Goal: Task Accomplishment & Management: Complete application form

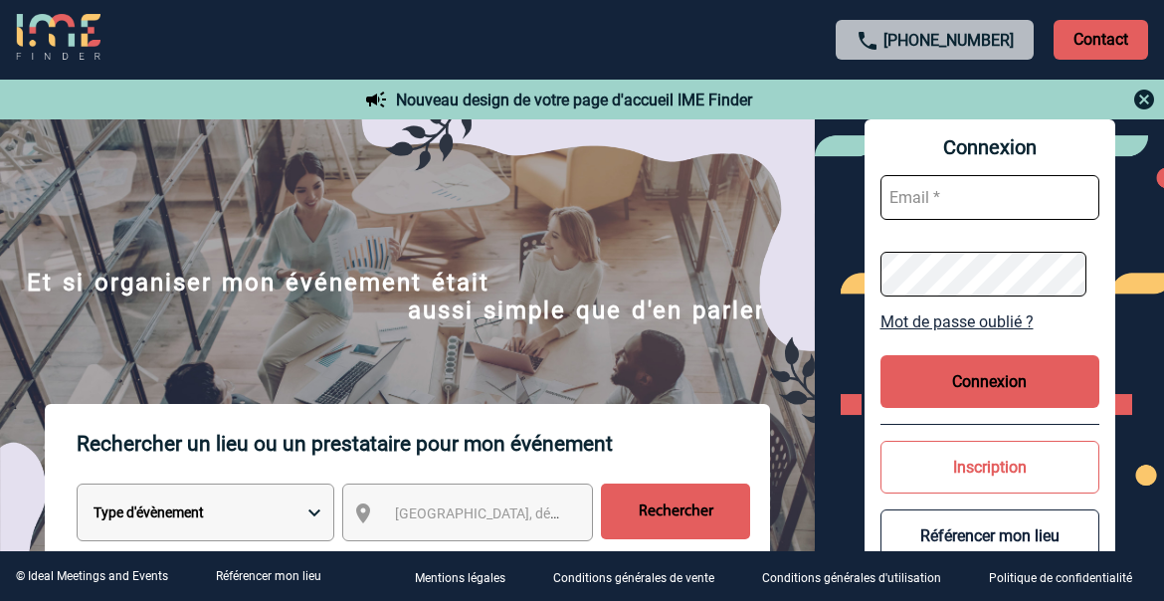
type input "angelique.birot@rte-france.com"
click at [1036, 370] on button "Connexion" at bounding box center [989, 381] width 219 height 53
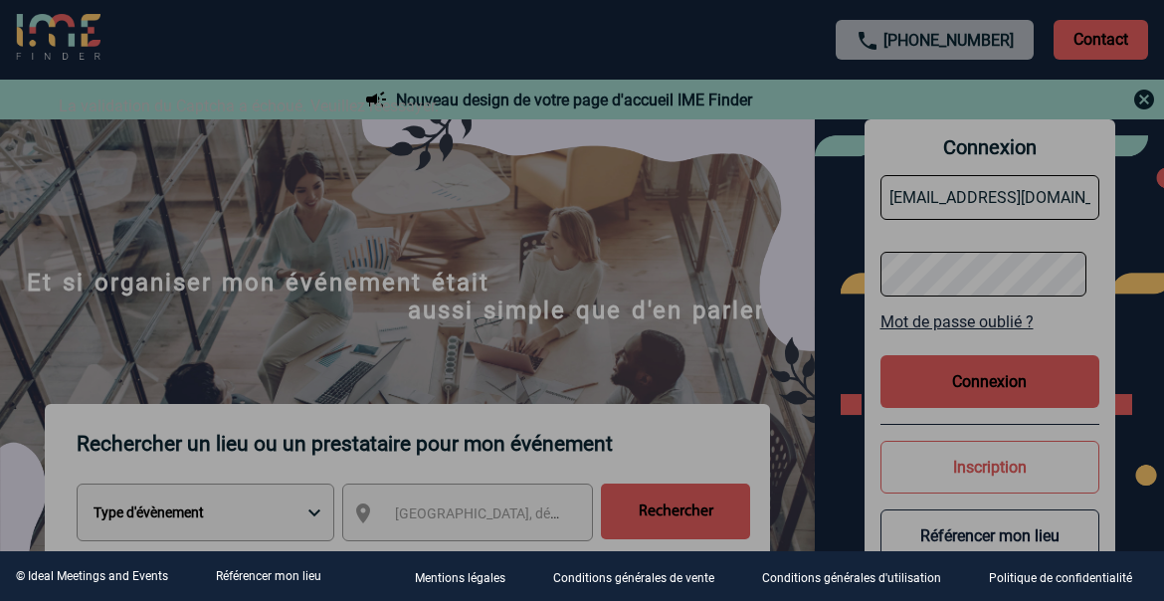
click at [1092, 328] on div at bounding box center [582, 300] width 1164 height 601
click at [556, 253] on div at bounding box center [582, 300] width 1164 height 601
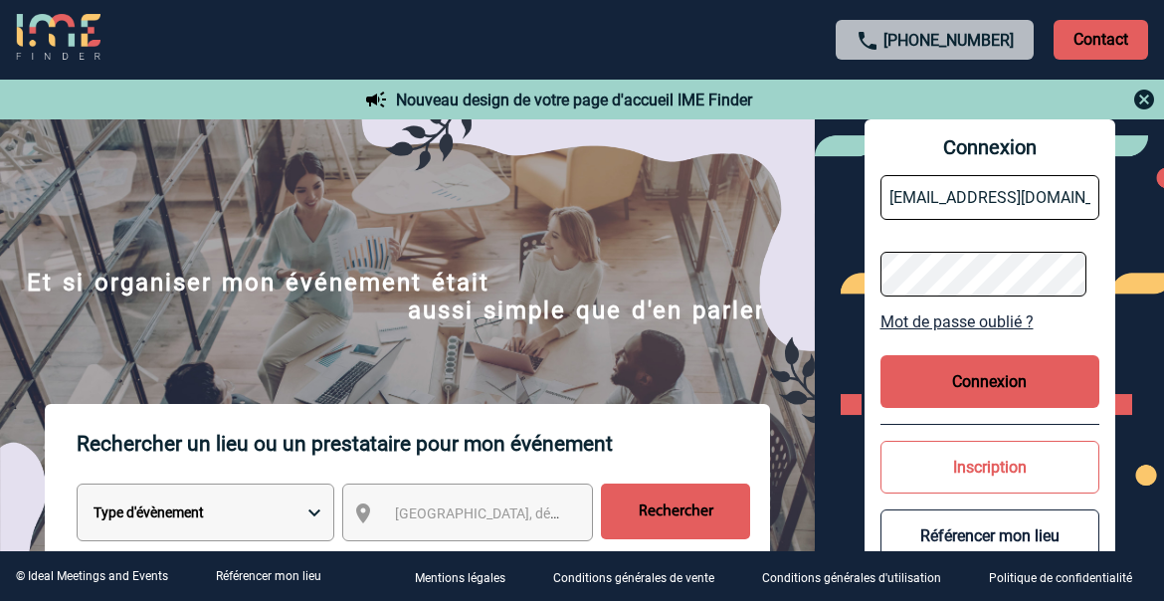
click at [995, 381] on button "Connexion" at bounding box center [989, 381] width 219 height 53
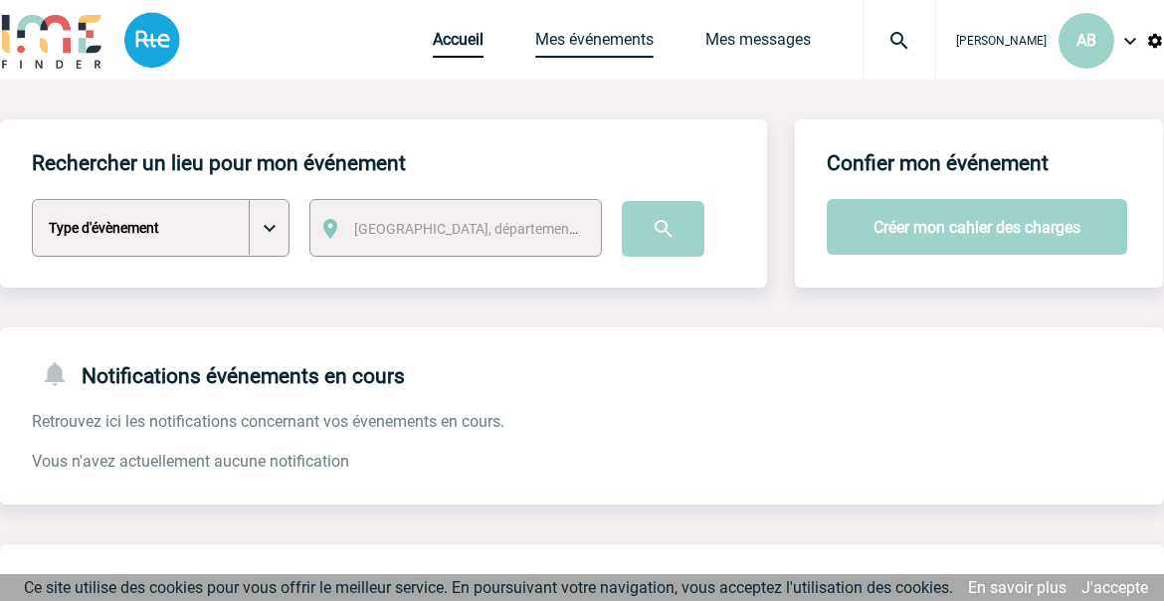
click at [572, 37] on link "Mes événements" at bounding box center [594, 44] width 118 height 28
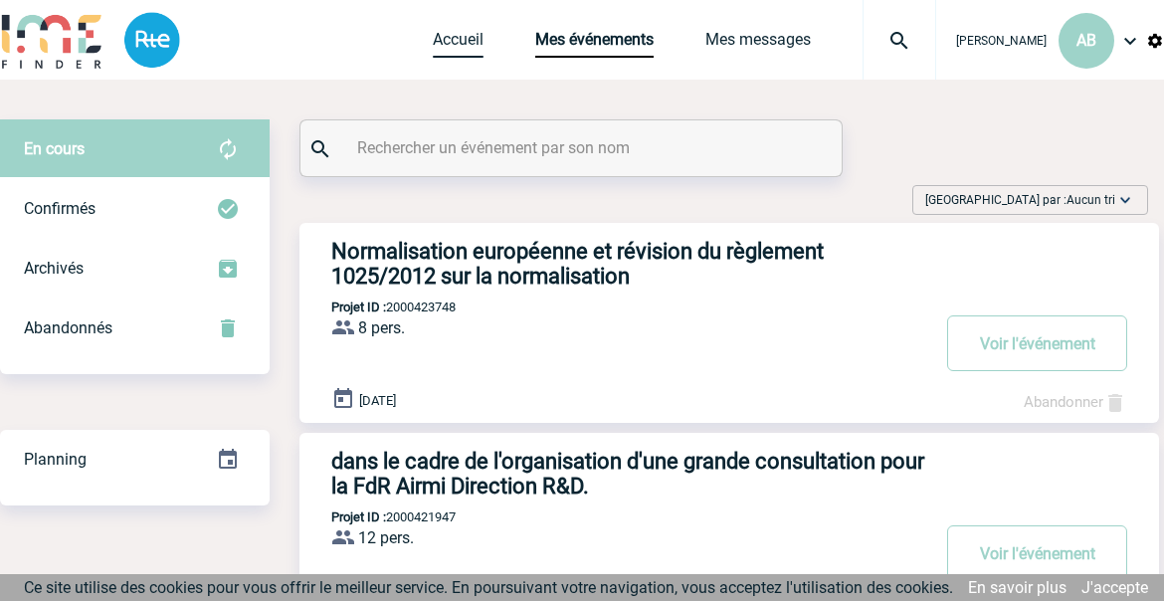
click at [457, 41] on link "Accueil" at bounding box center [458, 44] width 51 height 28
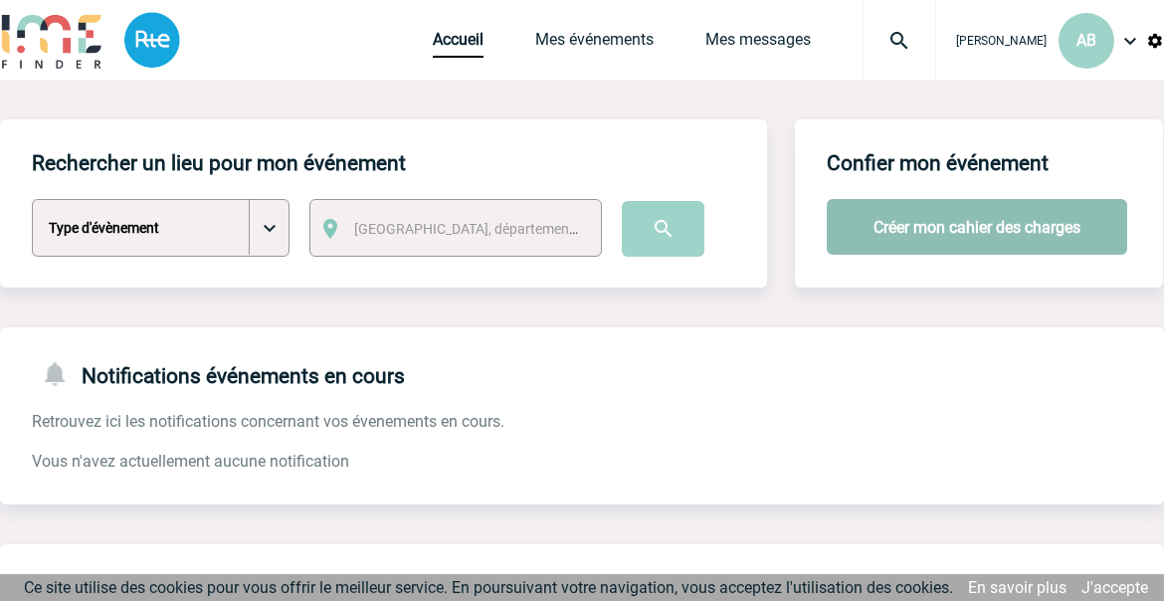
click at [949, 230] on button "Créer mon cahier des charges" at bounding box center [977, 227] width 300 height 56
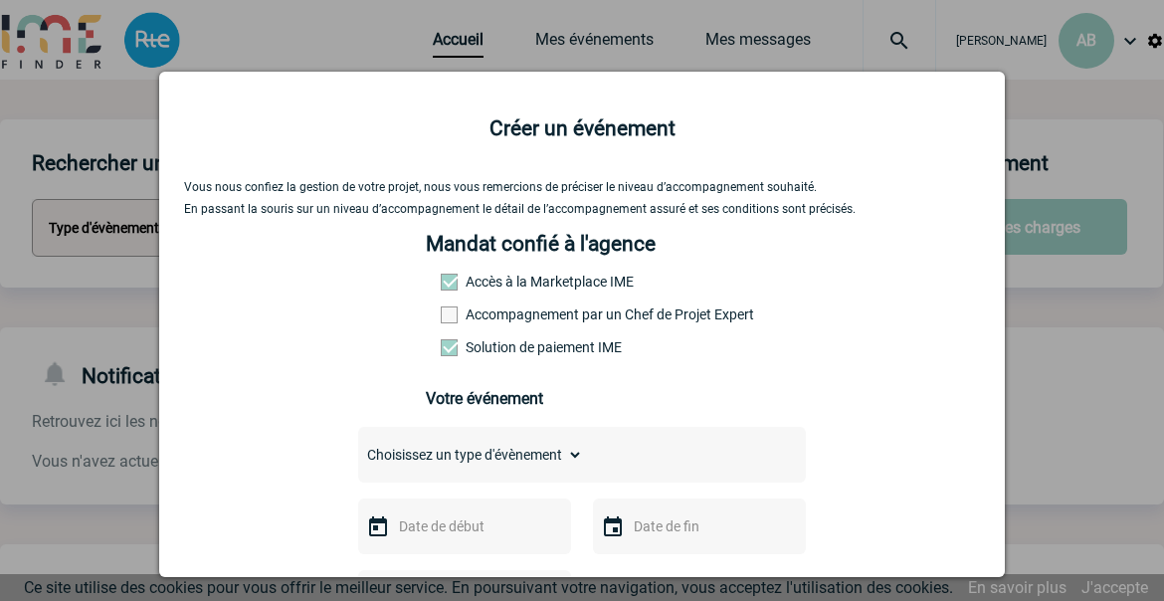
click at [528, 316] on label "Accompagnement par un Chef de Projet Expert" at bounding box center [485, 314] width 88 height 16
click at [0, 0] on input "Accompagnement par un Chef de Projet Expert" at bounding box center [0, 0] width 0 height 0
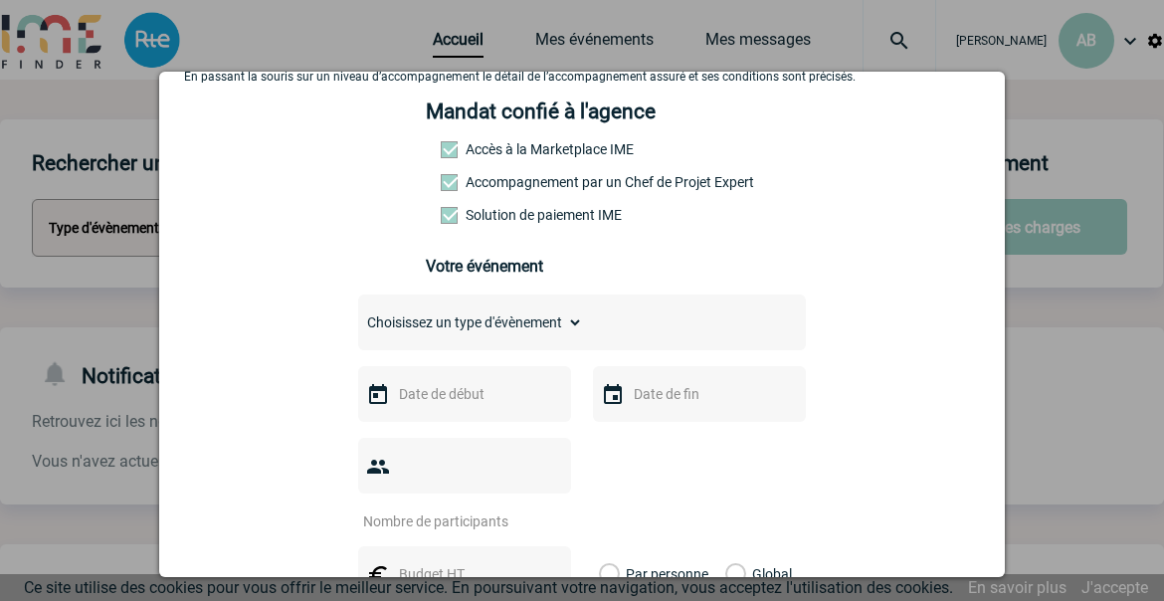
click at [585, 336] on div "Choisissez un type d'évènement Séminaire avec nuitée Séminaire sans nuitée Repa…" at bounding box center [582, 322] width 448 height 56
click at [556, 327] on select "Choisissez un type d'évènement Séminaire avec nuitée Séminaire sans nuitée Repa…" at bounding box center [470, 322] width 225 height 28
select select "1"
click at [358, 315] on select "Choisissez un type d'évènement Séminaire avec nuitée Séminaire sans nuitée Repa…" at bounding box center [470, 322] width 225 height 28
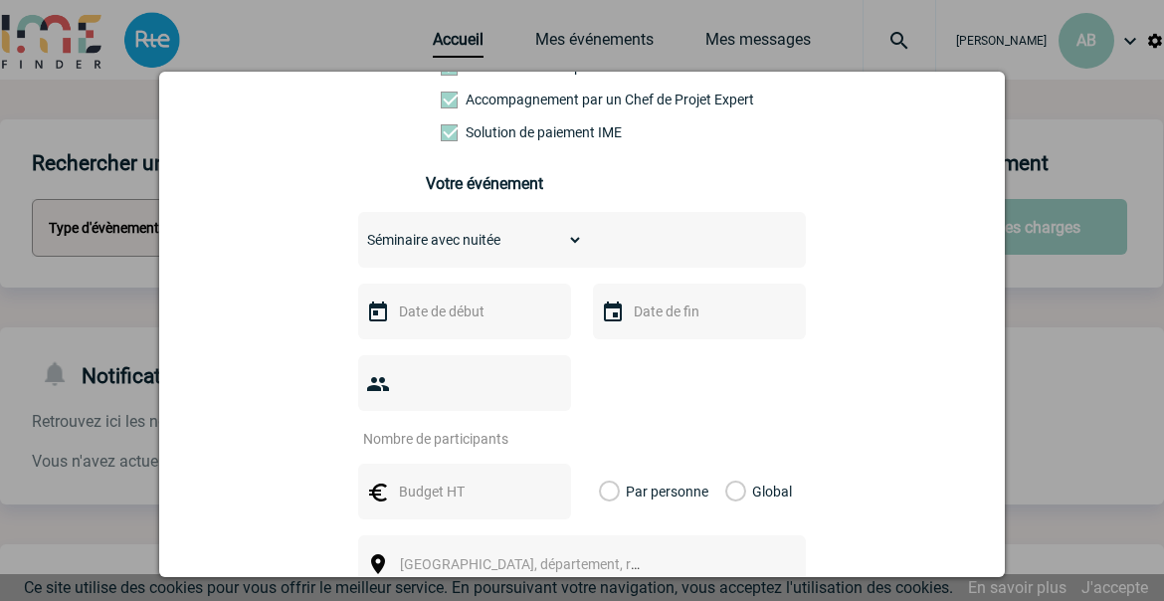
scroll to position [265, 0]
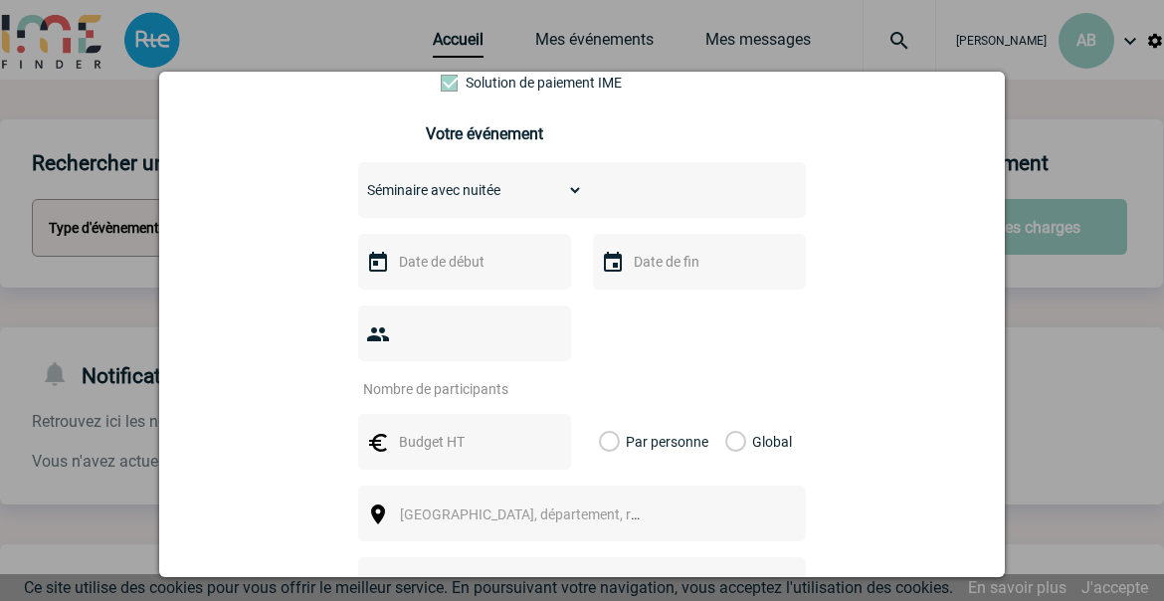
click at [374, 269] on img at bounding box center [378, 263] width 24 height 24
click at [377, 267] on img at bounding box center [378, 263] width 24 height 24
click at [439, 259] on input "text" at bounding box center [462, 262] width 137 height 26
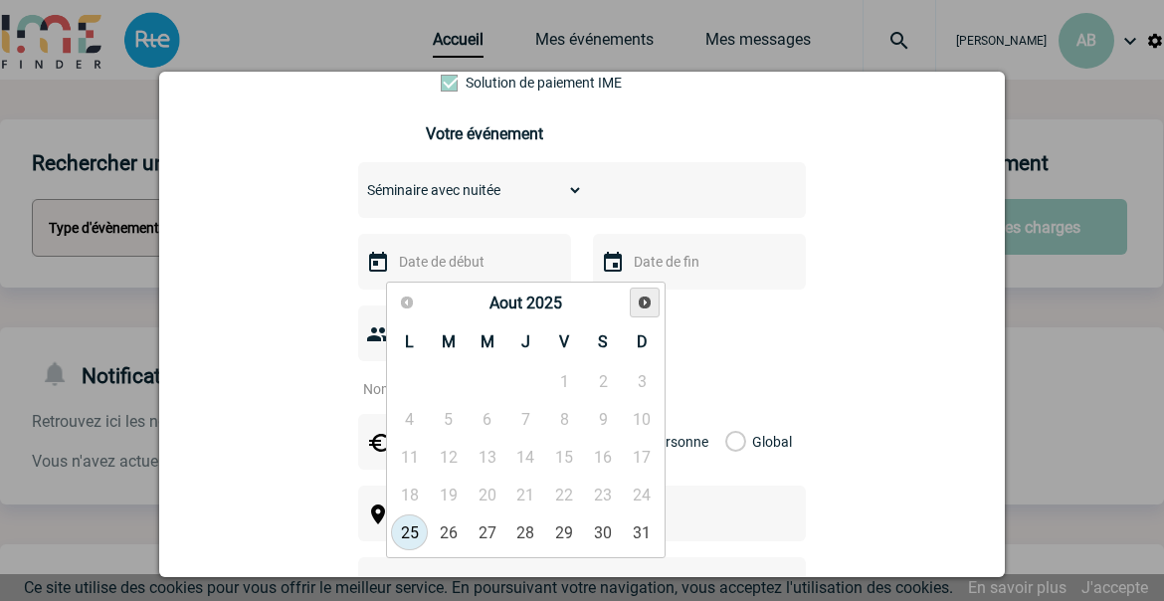
click at [648, 296] on span "Suivant" at bounding box center [645, 302] width 16 height 16
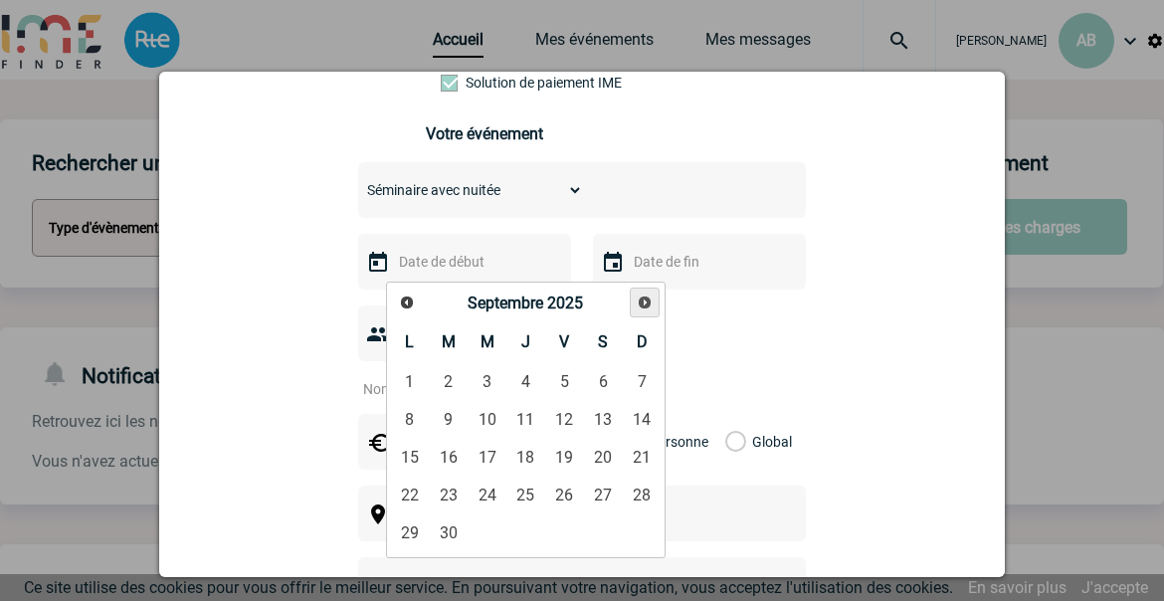
click at [648, 296] on span "Suivant" at bounding box center [645, 302] width 16 height 16
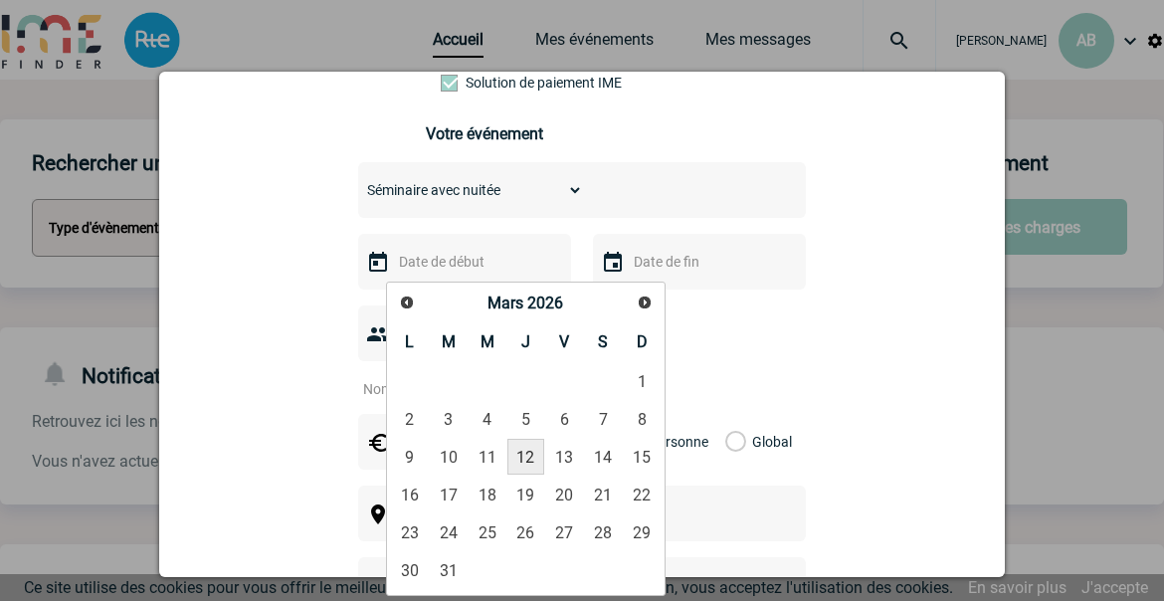
click at [539, 455] on link "12" at bounding box center [525, 457] width 37 height 36
type input "12-03-2026"
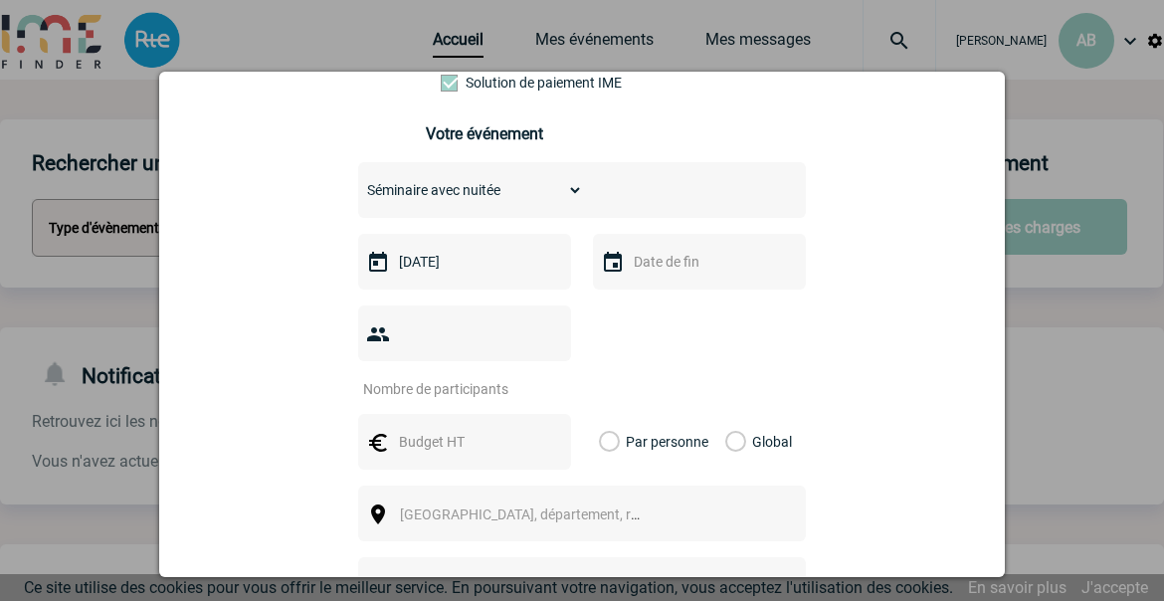
click at [605, 275] on img at bounding box center [613, 263] width 24 height 24
click at [629, 268] on input "text" at bounding box center [697, 262] width 137 height 26
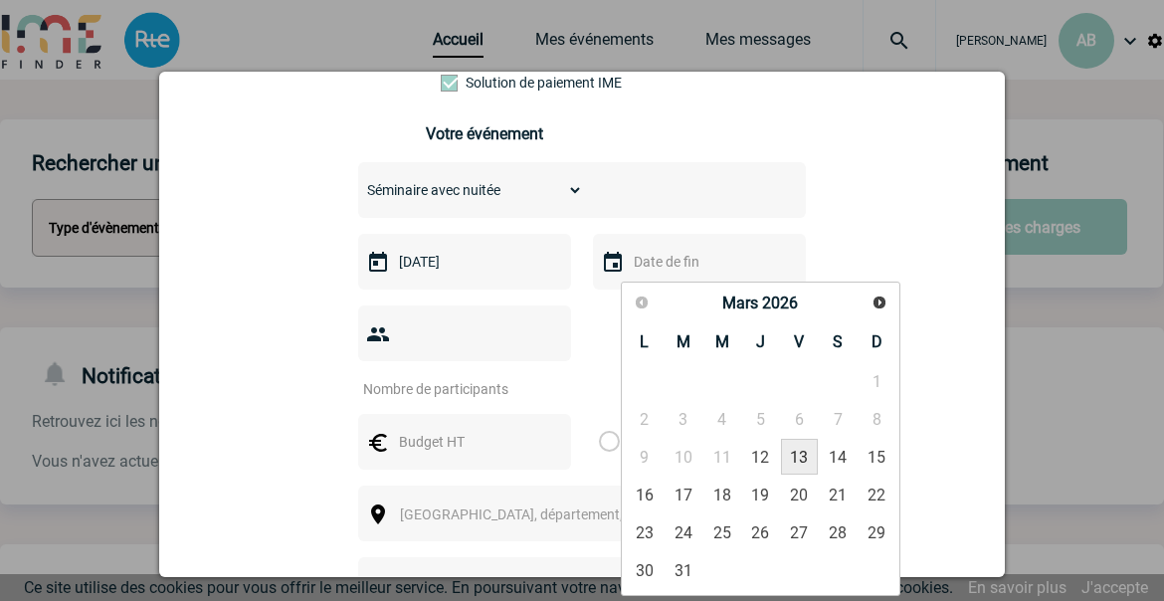
click at [797, 460] on link "13" at bounding box center [799, 457] width 37 height 36
type input "13-03-2026"
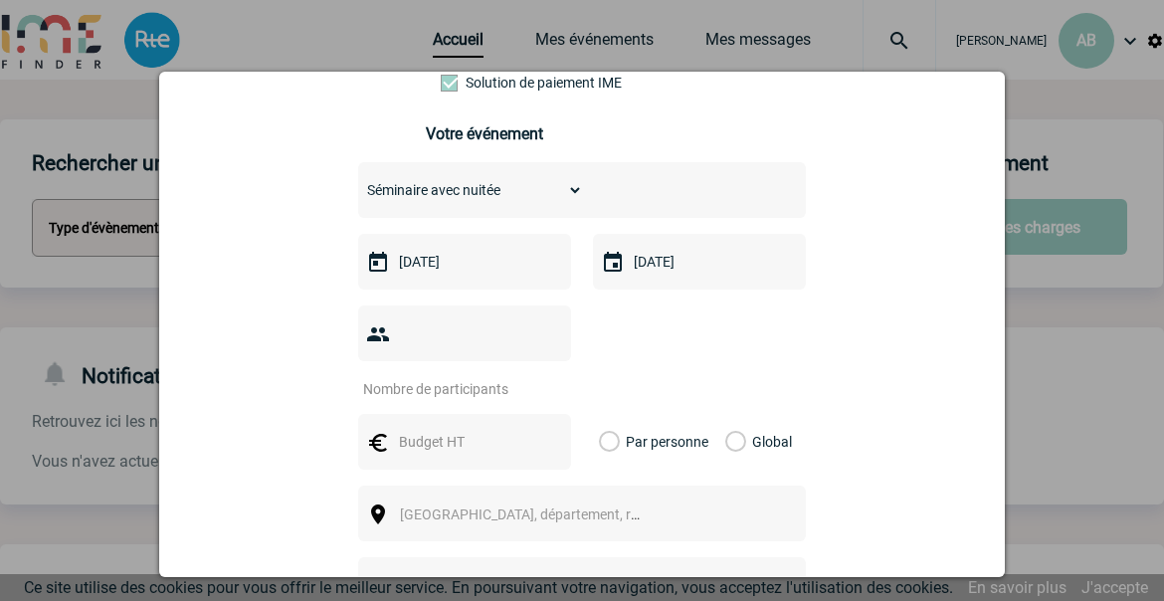
click at [437, 376] on input "number" at bounding box center [451, 389] width 187 height 26
type input "22"
click at [486, 429] on input "text" at bounding box center [462, 442] width 137 height 26
type input "_"
type input "840"
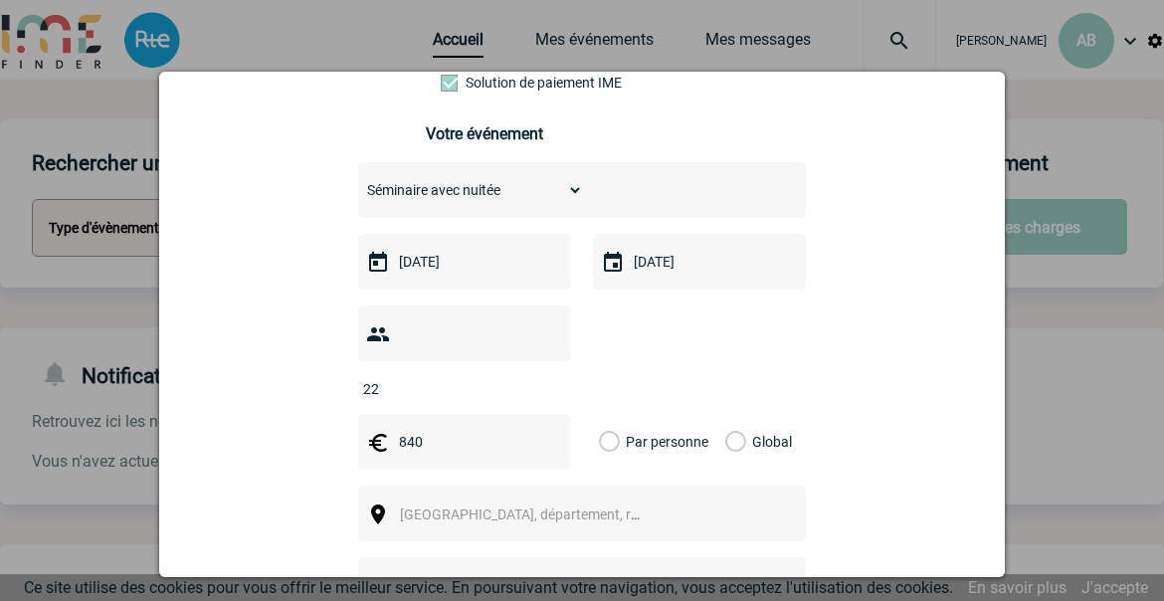
click at [604, 414] on label "Par personne" at bounding box center [610, 442] width 22 height 56
click at [0, 0] on input "Par personne" at bounding box center [0, 0] width 0 height 0
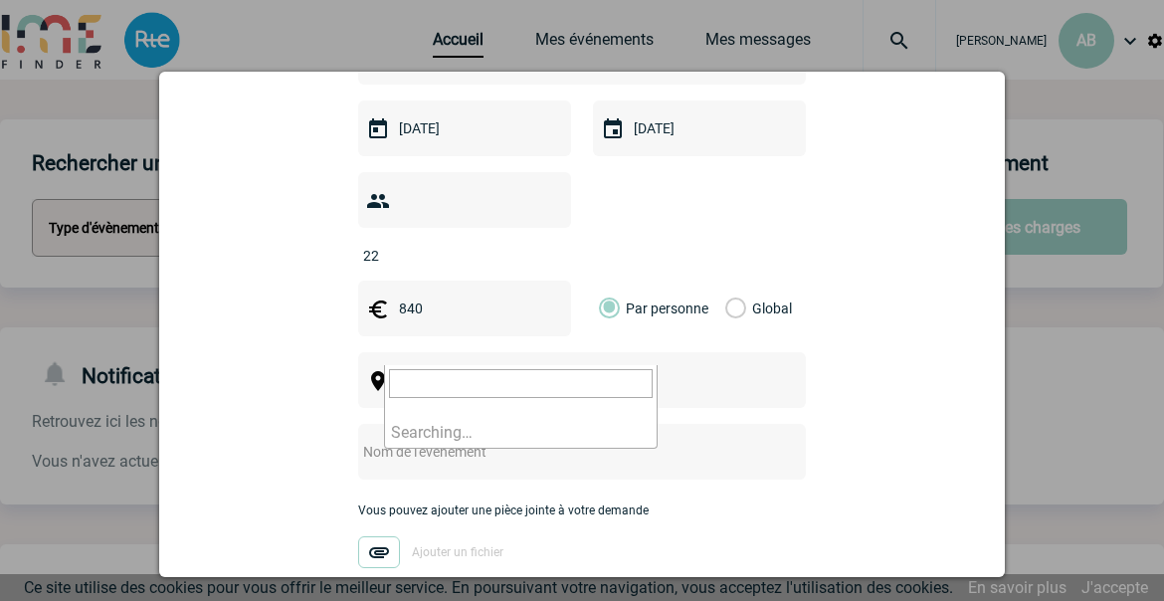
click at [413, 373] on span "[GEOGRAPHIC_DATA], département, région..." at bounding box center [538, 381] width 277 height 16
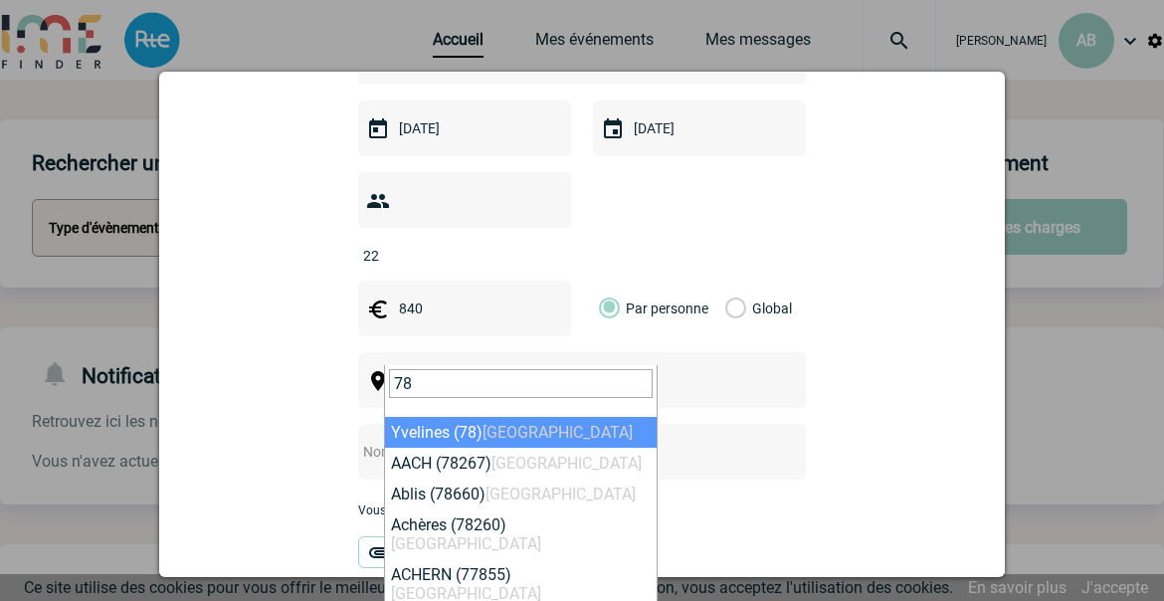
type input "78"
select select "775"
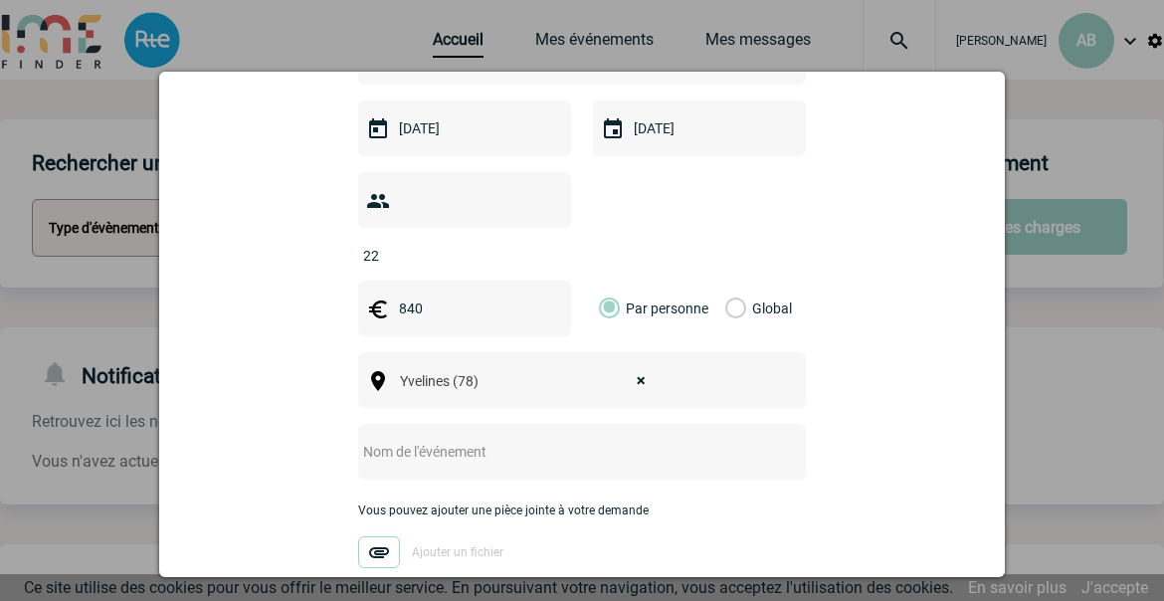
click at [447, 439] on input "text" at bounding box center [555, 452] width 395 height 26
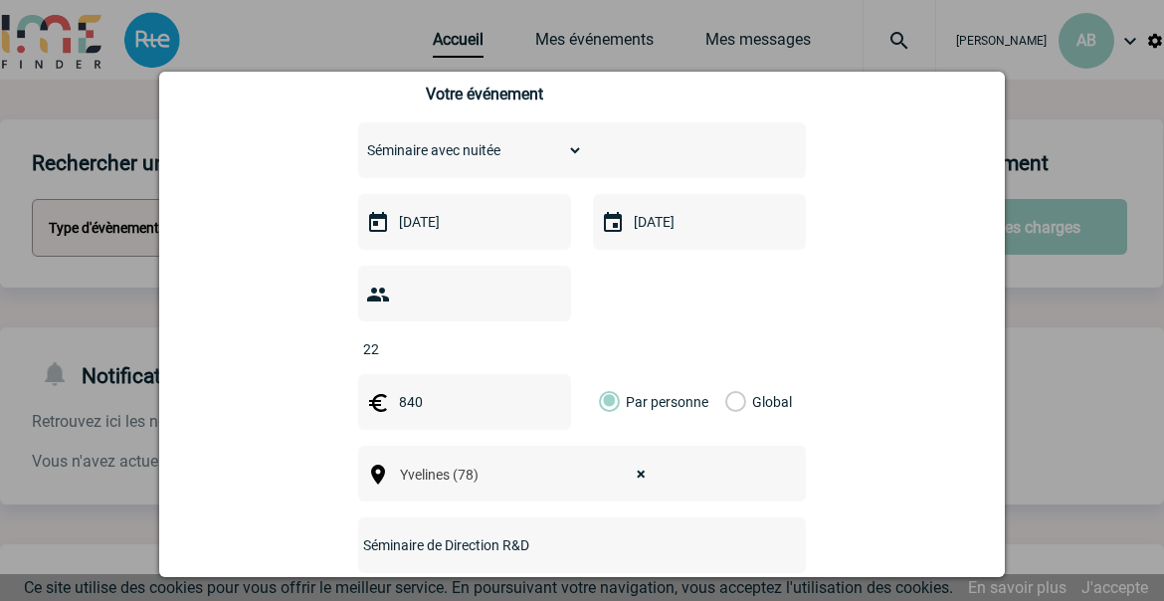
scroll to position [511, 0]
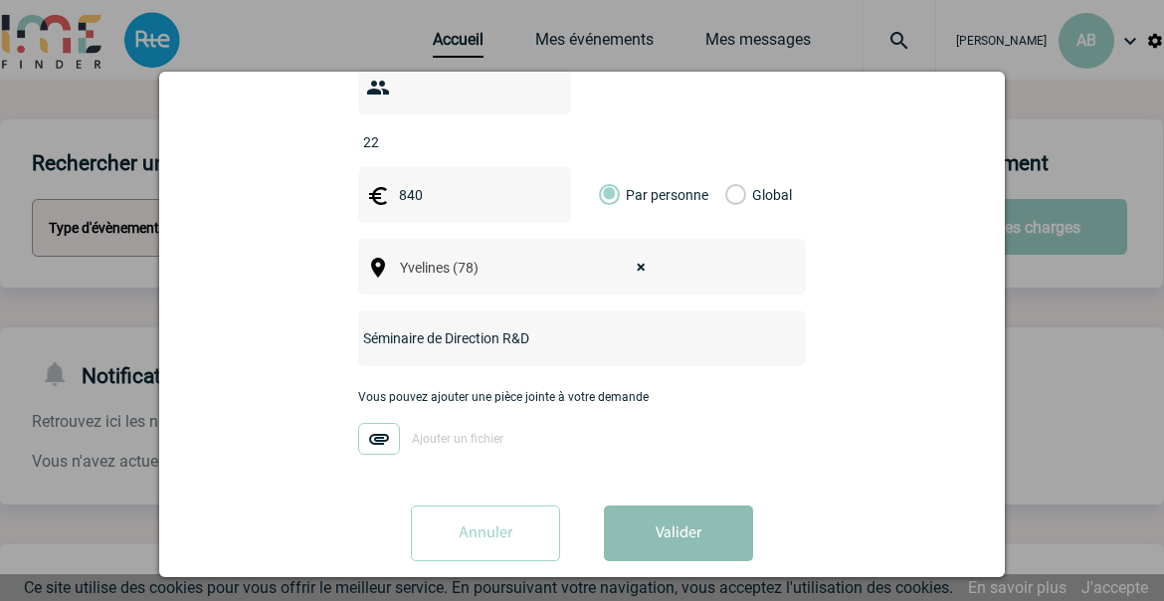
type input "Séminaire de Direction R&D"
click at [676, 505] on button "Valider" at bounding box center [678, 533] width 149 height 56
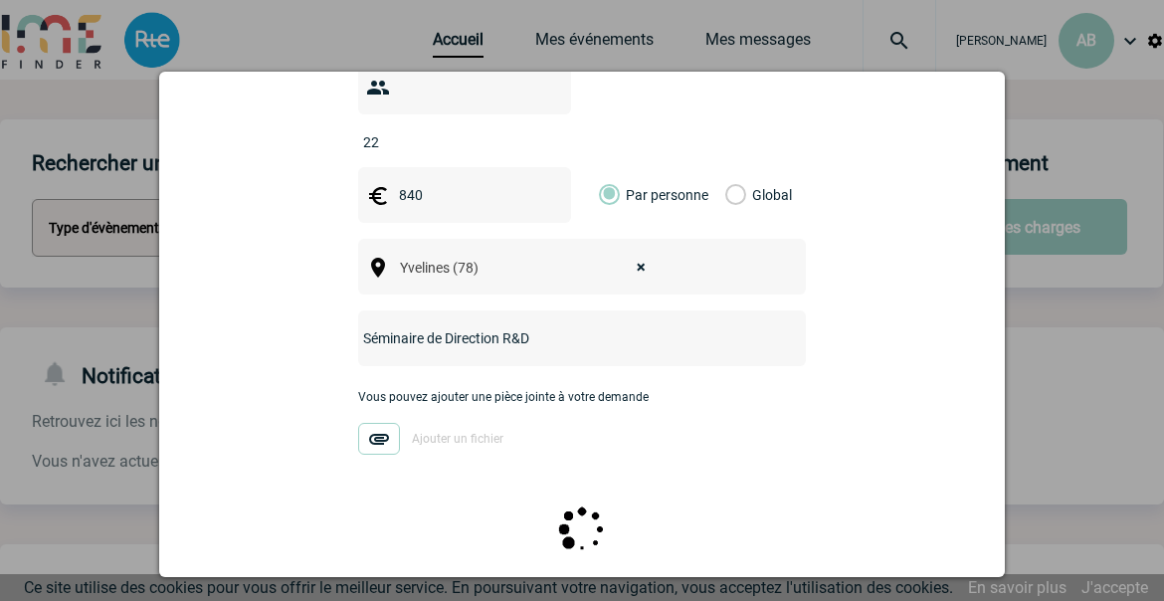
scroll to position [0, 0]
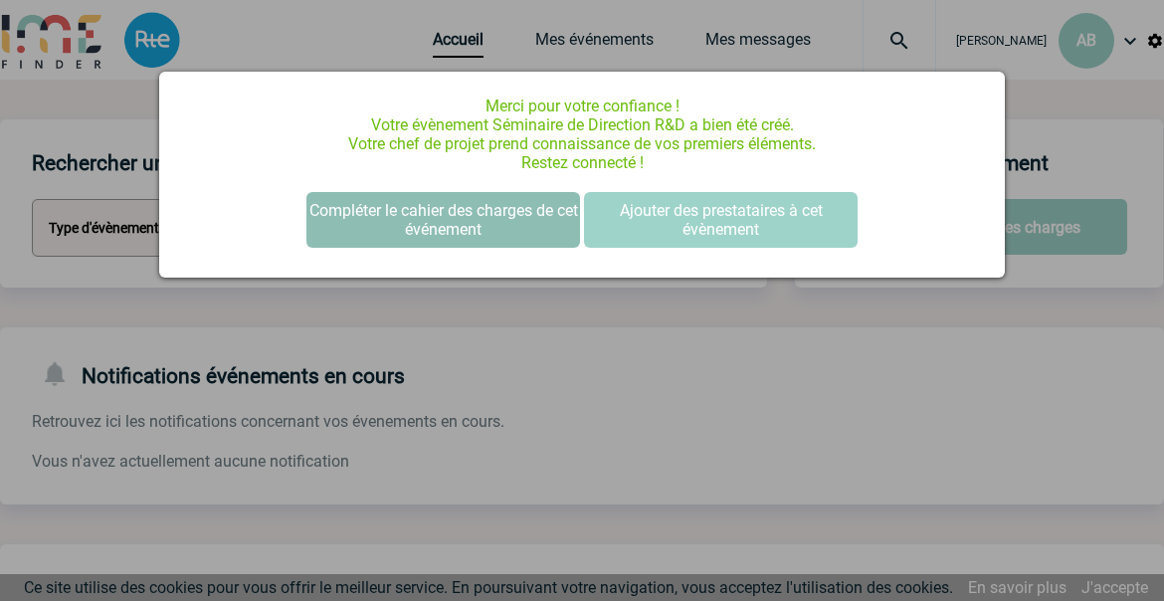
click at [501, 221] on button "Compléter le cahier des charges de cet événement" at bounding box center [443, 220] width 274 height 56
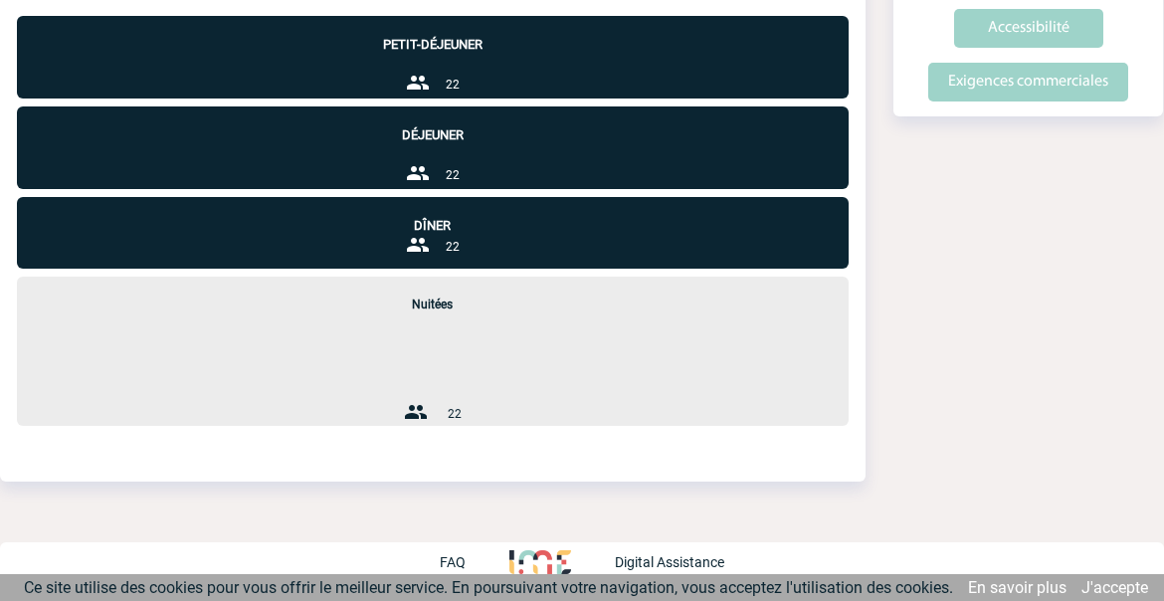
scroll to position [251, 0]
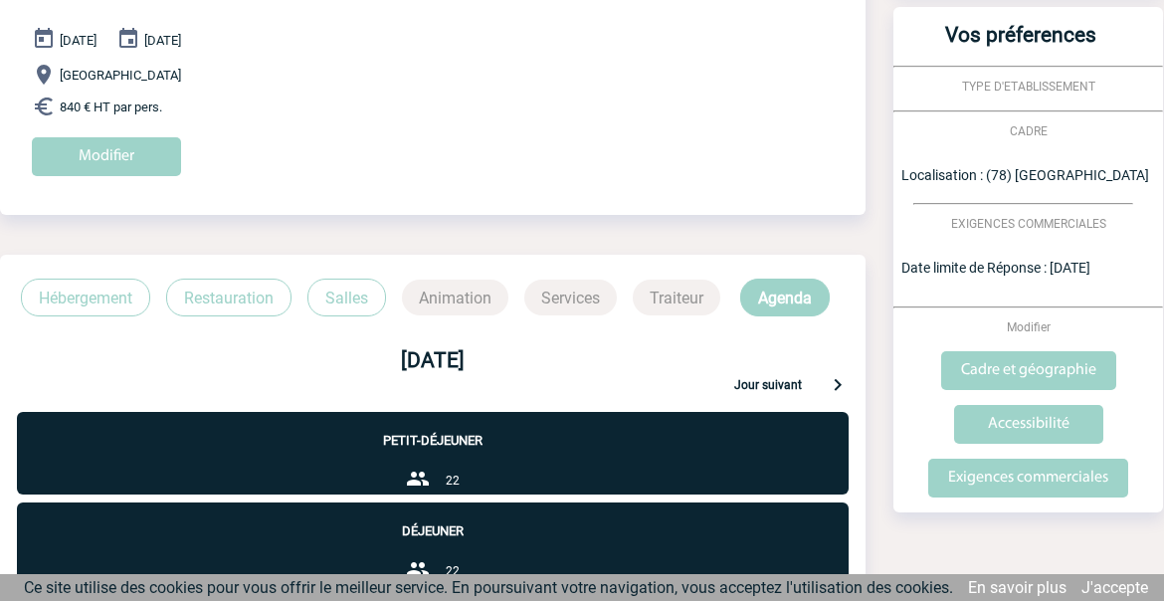
click at [118, 284] on p "Hébergement" at bounding box center [85, 298] width 129 height 38
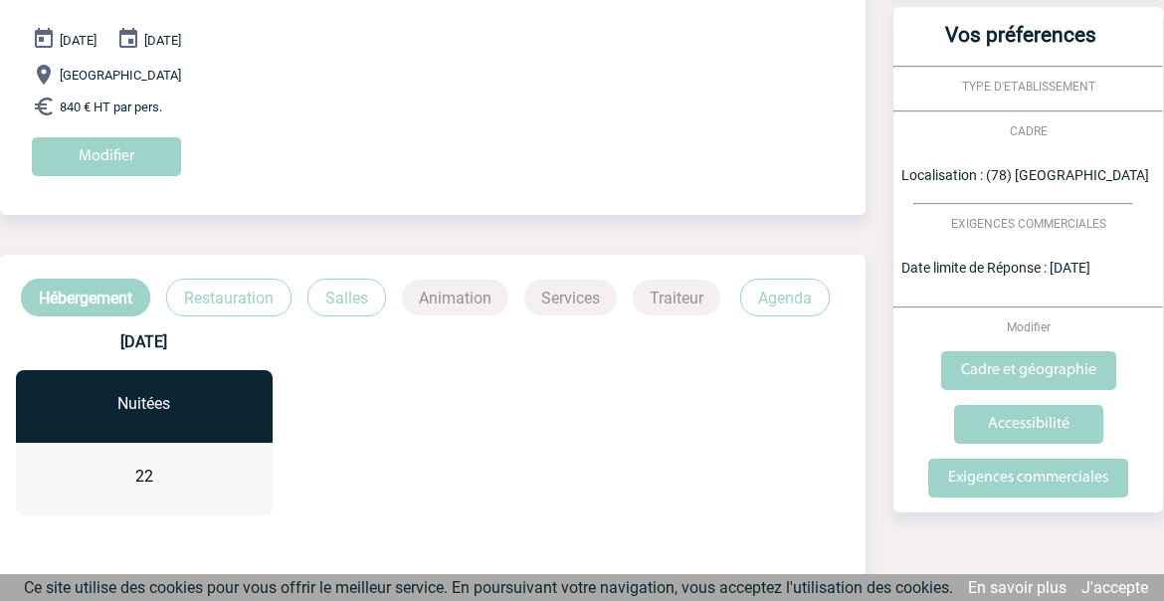
click at [226, 310] on p "Restauration" at bounding box center [228, 298] width 125 height 38
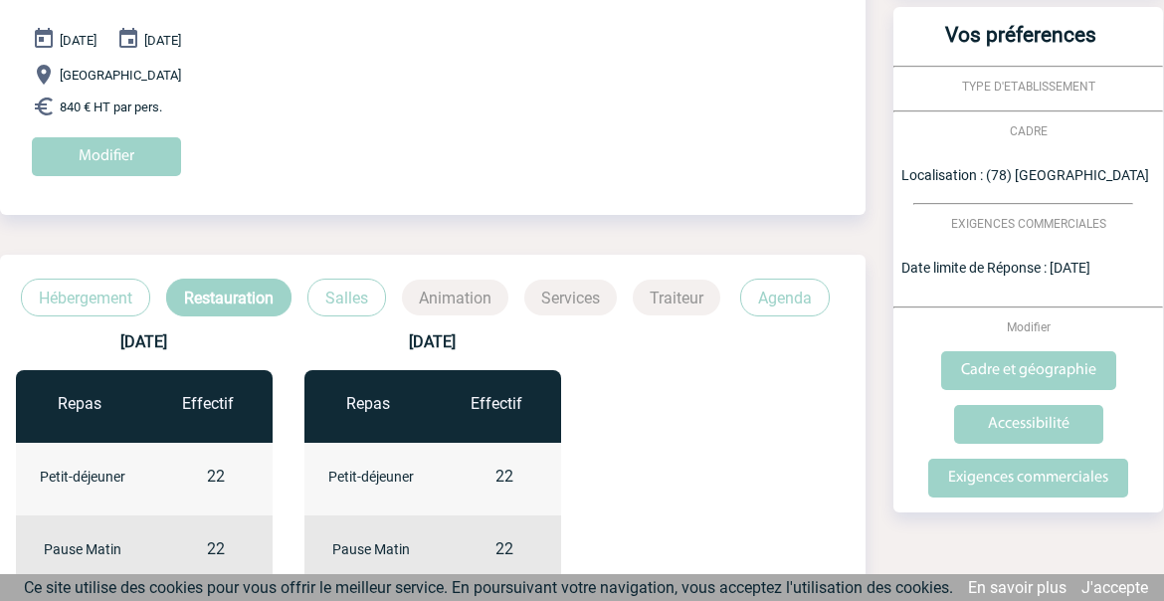
click at [333, 283] on p "Salles" at bounding box center [346, 298] width 79 height 38
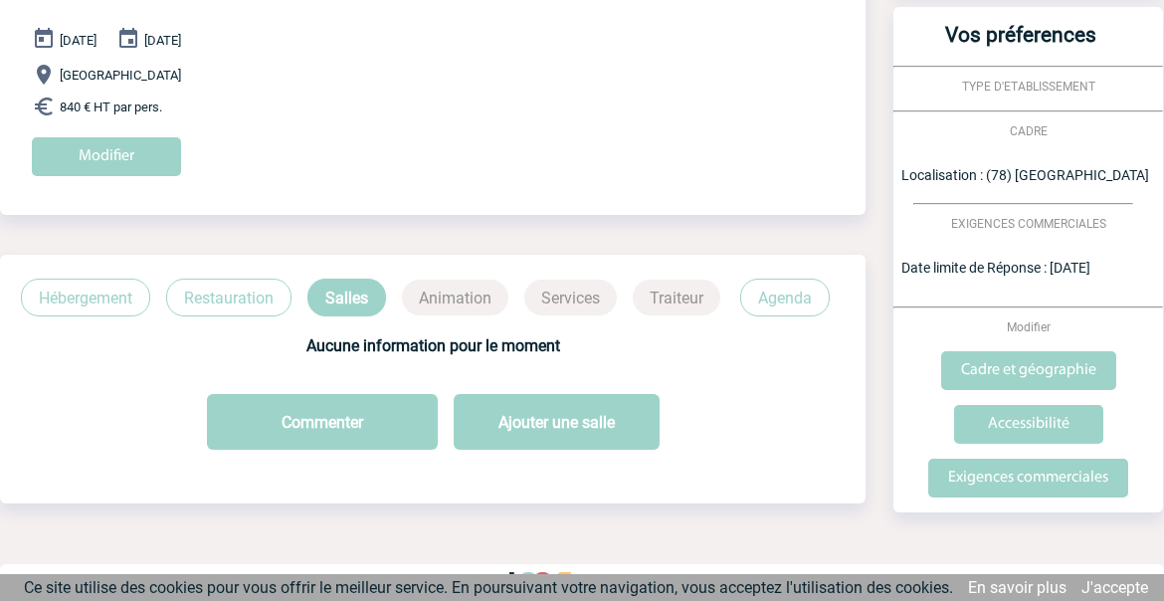
click at [246, 295] on p "Restauration" at bounding box center [228, 298] width 125 height 38
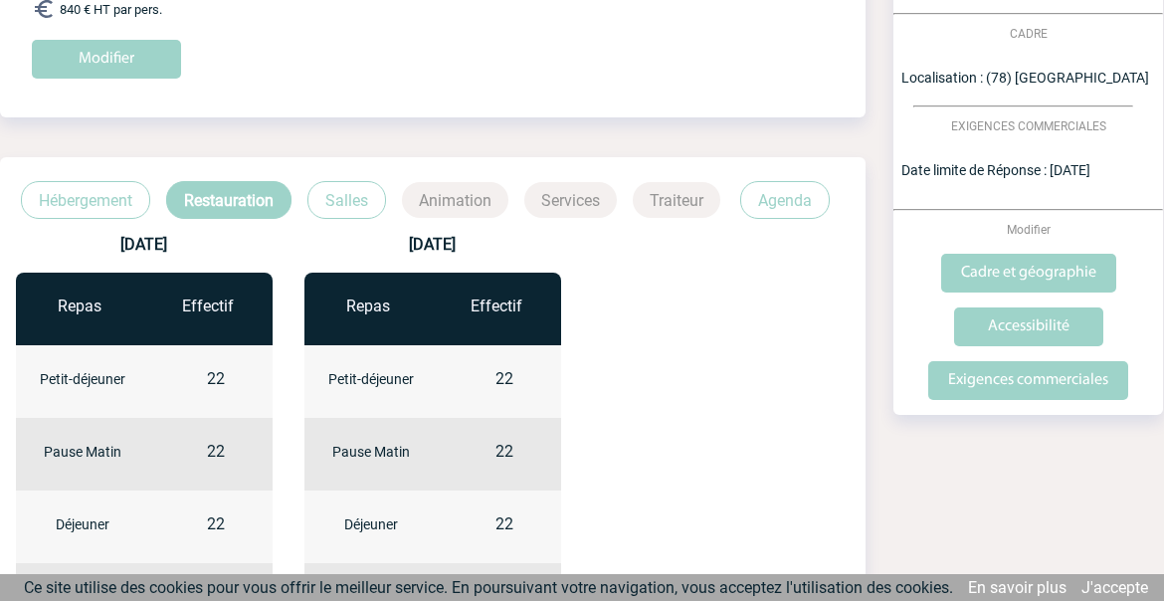
click at [385, 201] on link "Salles" at bounding box center [354, 200] width 94 height 19
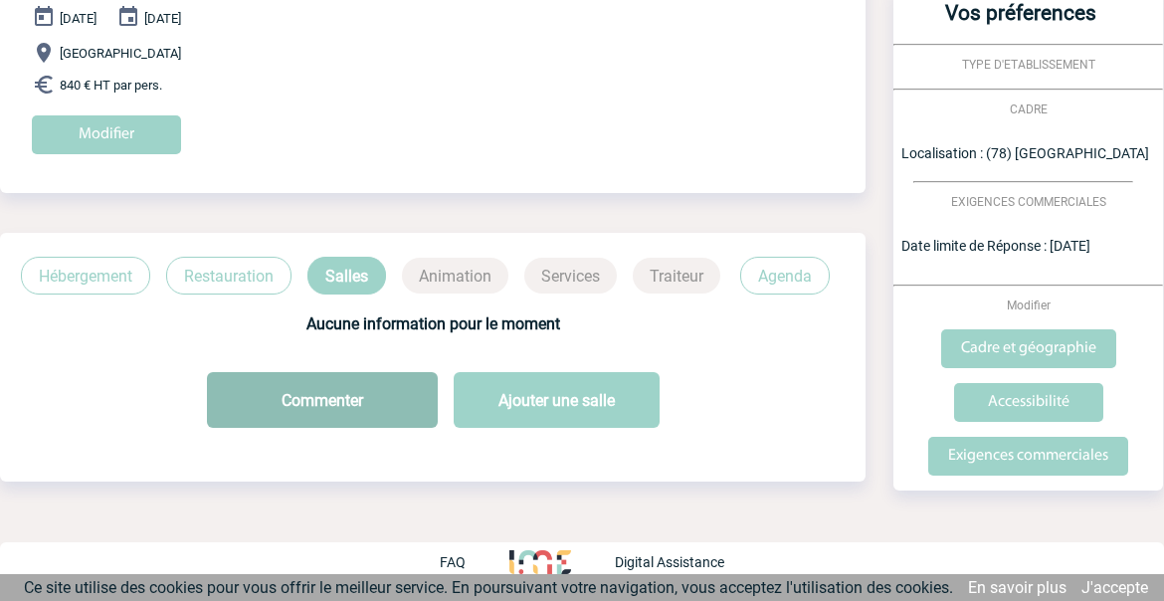
click at [336, 396] on button "Commenter" at bounding box center [322, 400] width 231 height 56
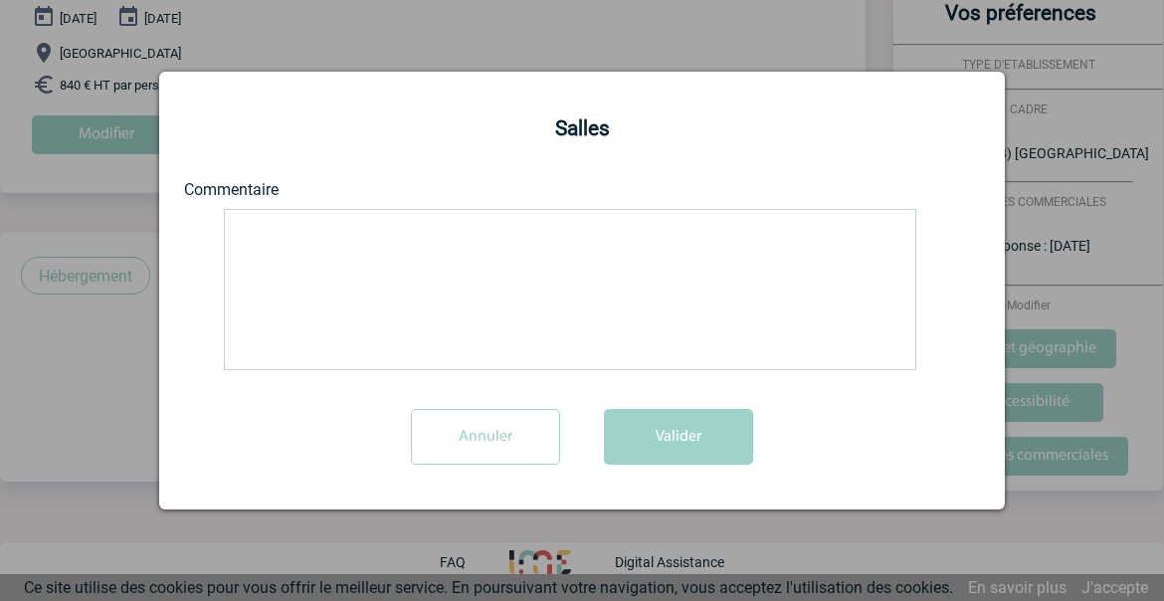
click at [375, 234] on textarea at bounding box center [570, 289] width 692 height 161
click at [440, 253] on textarea "à la lumière du jour disposition en ilôts impér" at bounding box center [570, 289] width 692 height 161
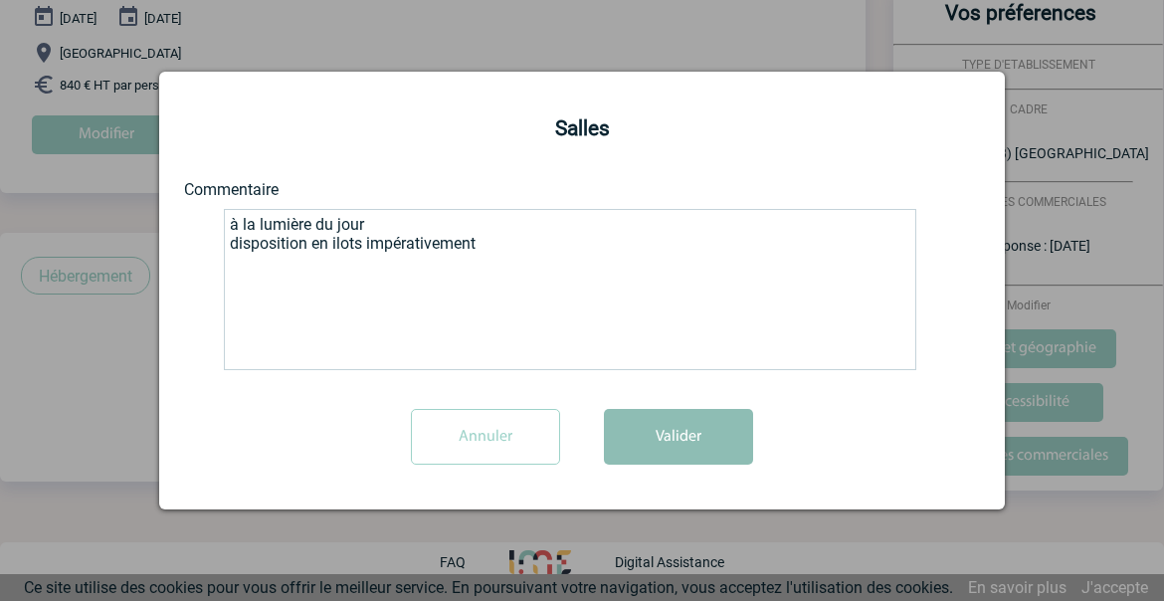
type textarea "à la lumière du jour disposition en ilots impérativement"
click at [719, 441] on button "Valider" at bounding box center [678, 437] width 149 height 56
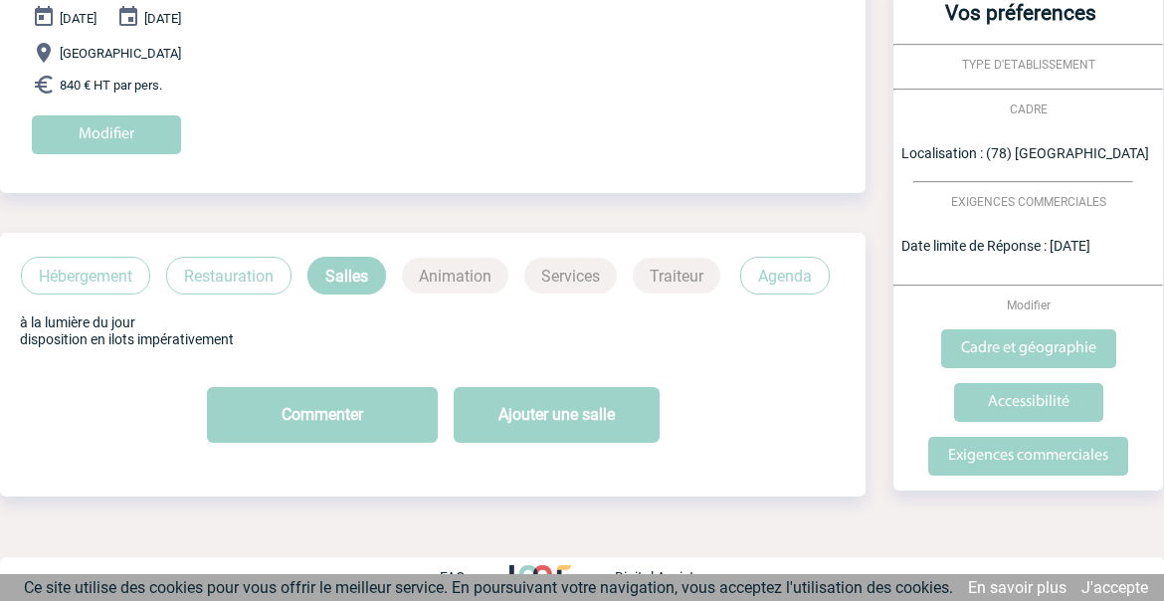
click at [446, 272] on p "Animation" at bounding box center [455, 276] width 106 height 36
click at [455, 276] on p "Animation" at bounding box center [455, 276] width 106 height 36
click at [432, 276] on p "Animation" at bounding box center [455, 276] width 106 height 36
click at [218, 262] on p "Restauration" at bounding box center [228, 276] width 125 height 38
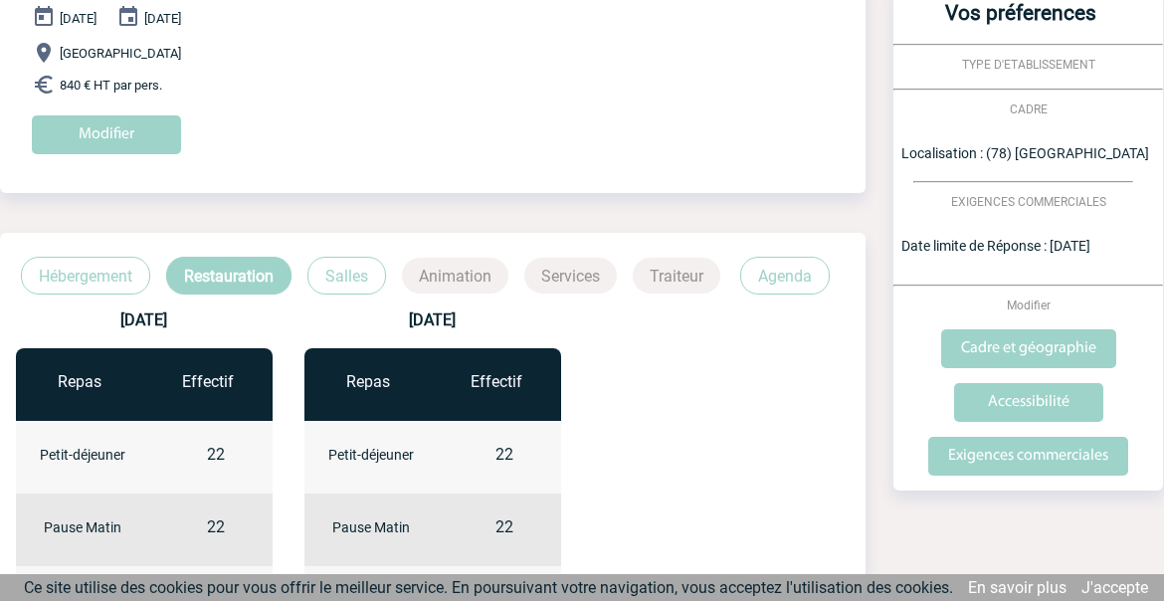
click at [439, 271] on p "Animation" at bounding box center [455, 276] width 106 height 36
click at [811, 277] on p "Agenda" at bounding box center [785, 276] width 90 height 38
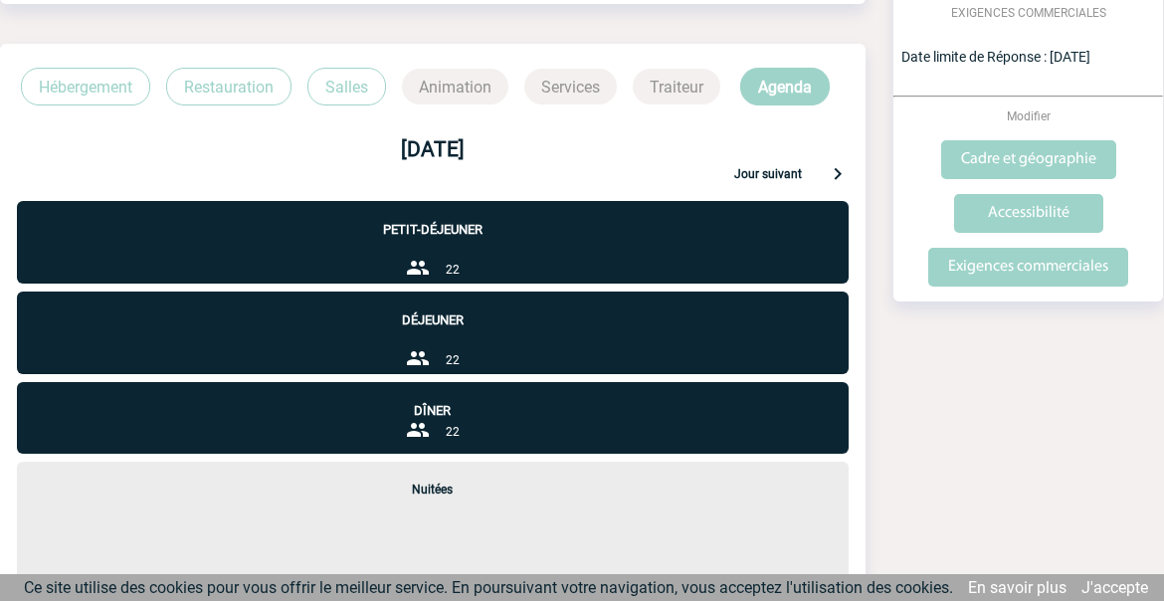
scroll to position [384, 0]
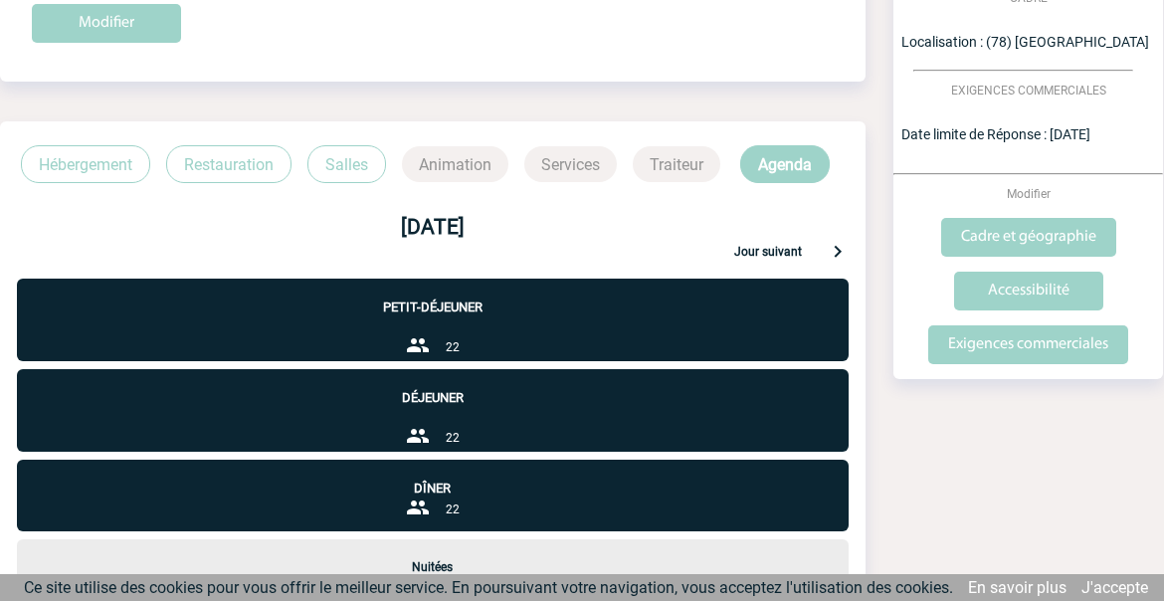
click at [787, 244] on div "Jour suivant" at bounding box center [791, 251] width 115 height 24
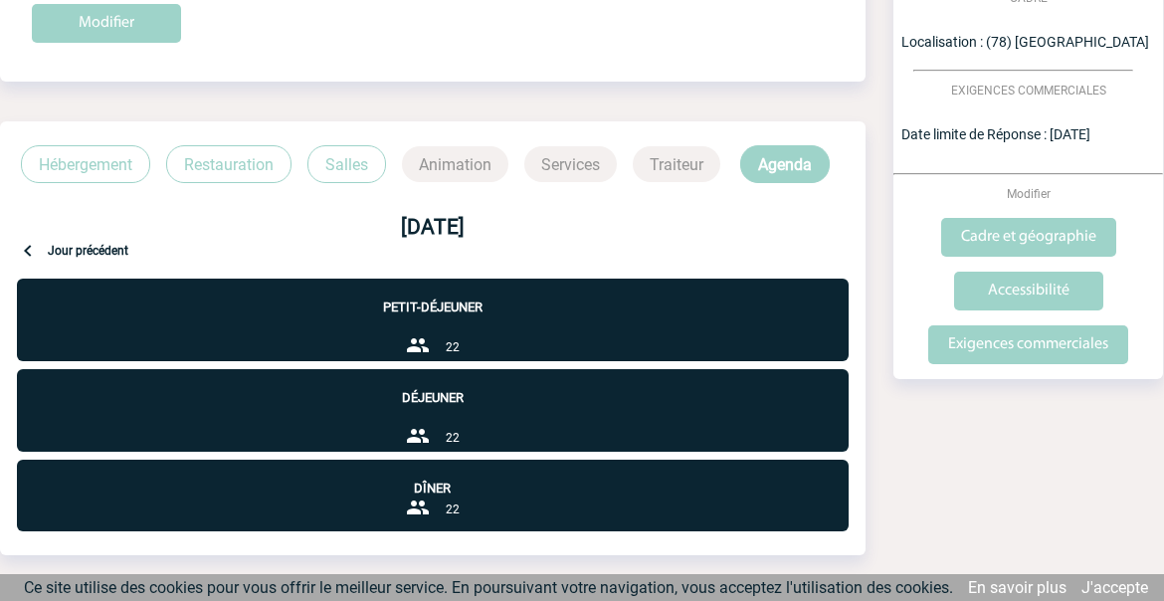
click at [82, 247] on p "Jour précédent" at bounding box center [88, 253] width 81 height 19
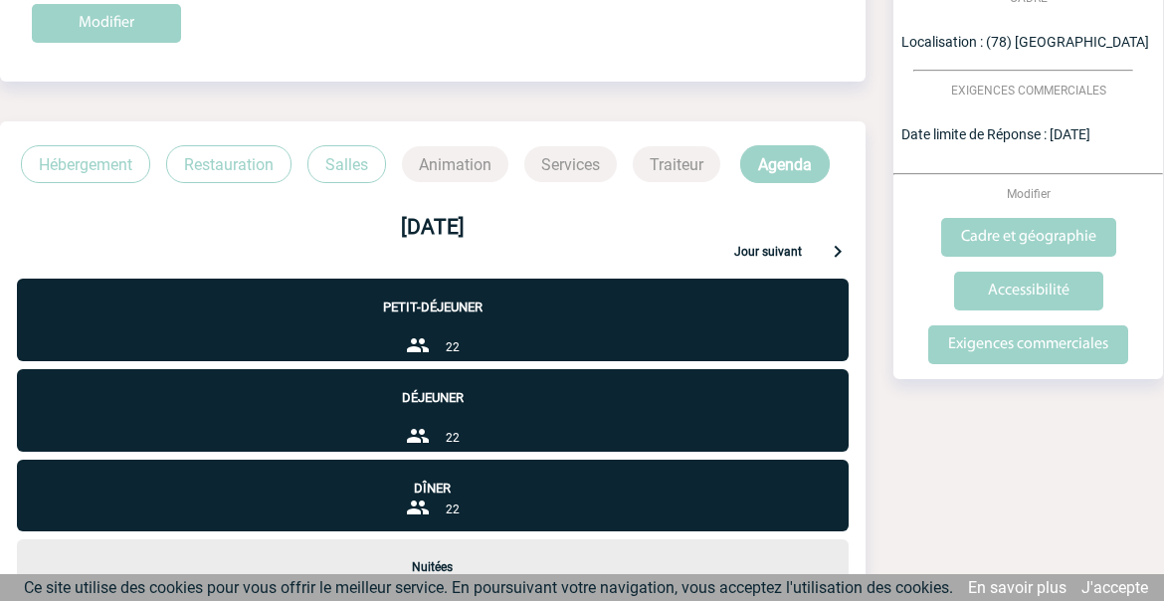
click at [532, 359] on div "Petit-déjeuner 22" at bounding box center [432, 320] width 831 height 83
click at [482, 322] on div "Petit-déjeuner 22" at bounding box center [432, 320] width 831 height 83
click at [457, 310] on p "Petit-déjeuner" at bounding box center [432, 297] width 831 height 36
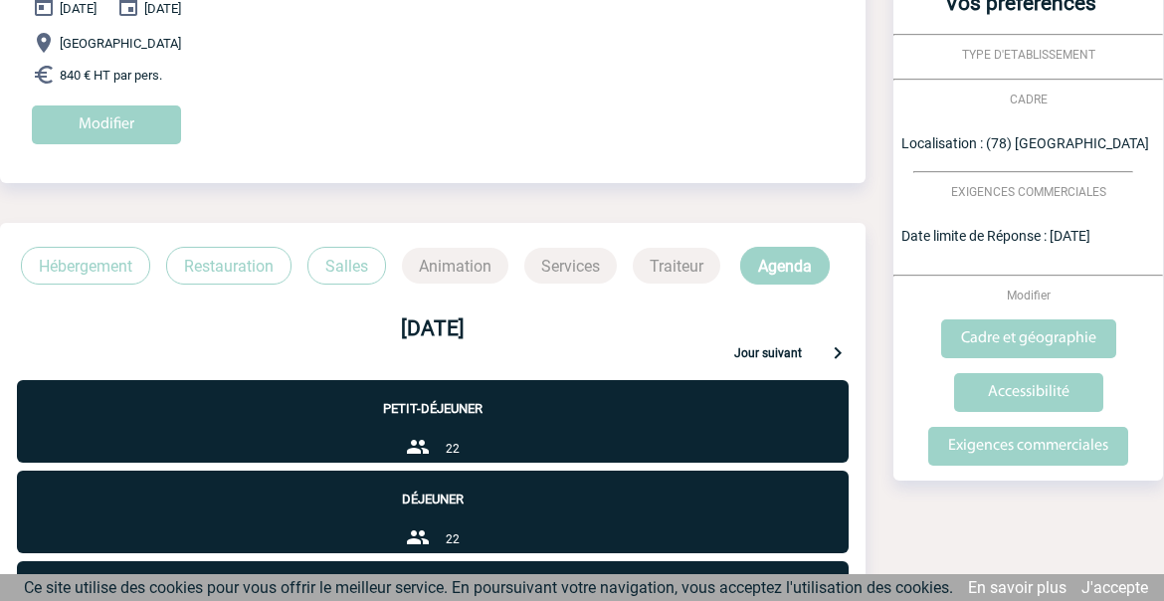
scroll to position [251, 0]
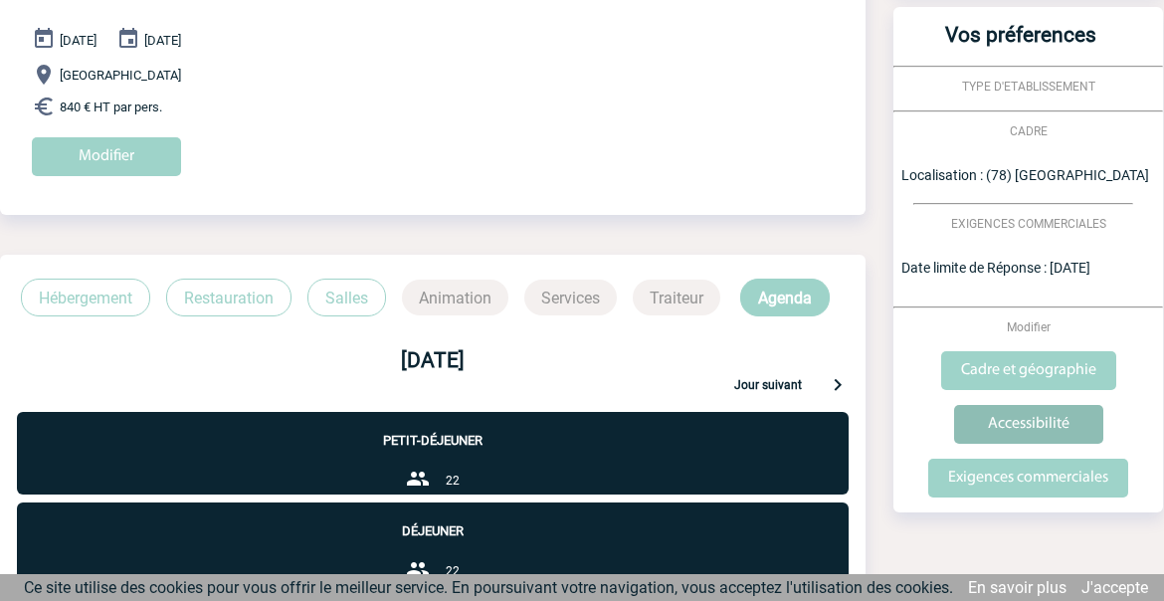
click at [1024, 432] on input "Accessibilité" at bounding box center [1028, 424] width 149 height 39
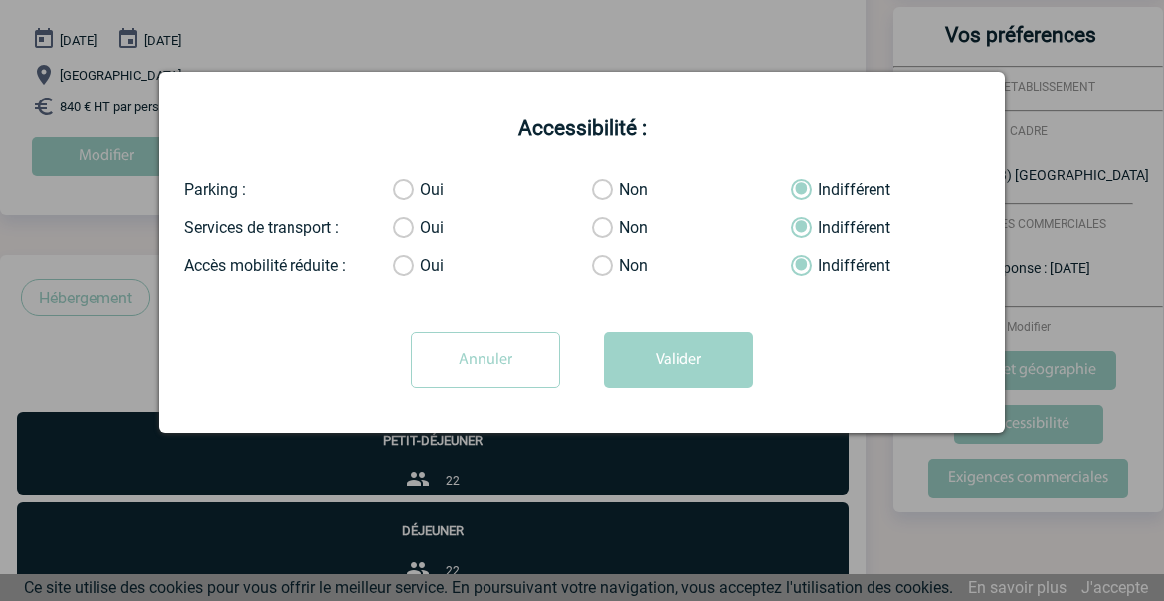
click at [421, 195] on label "Oui" at bounding box center [413, 190] width 40 height 20
click at [0, 0] on input "Oui" at bounding box center [0, 0] width 0 height 0
click at [398, 227] on label "Oui" at bounding box center [413, 228] width 40 height 20
click at [0, 0] on input "Oui" at bounding box center [0, 0] width 0 height 0
click at [602, 268] on label "Non" at bounding box center [612, 266] width 40 height 20
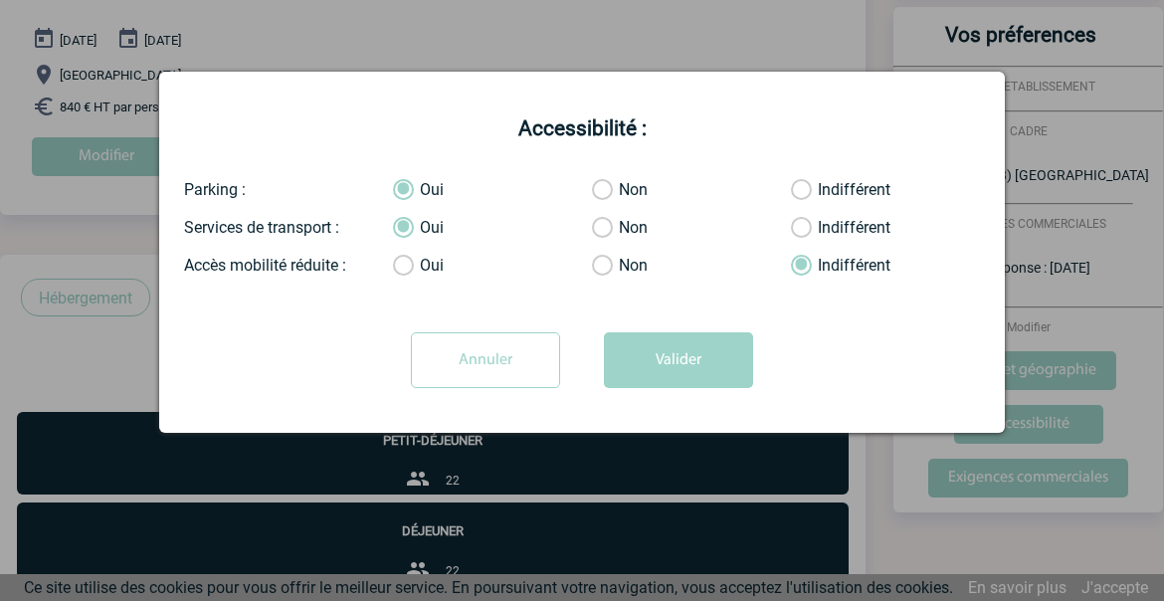
click at [0, 0] on input "Non" at bounding box center [0, 0] width 0 height 0
click at [745, 357] on button "Valider" at bounding box center [678, 360] width 149 height 56
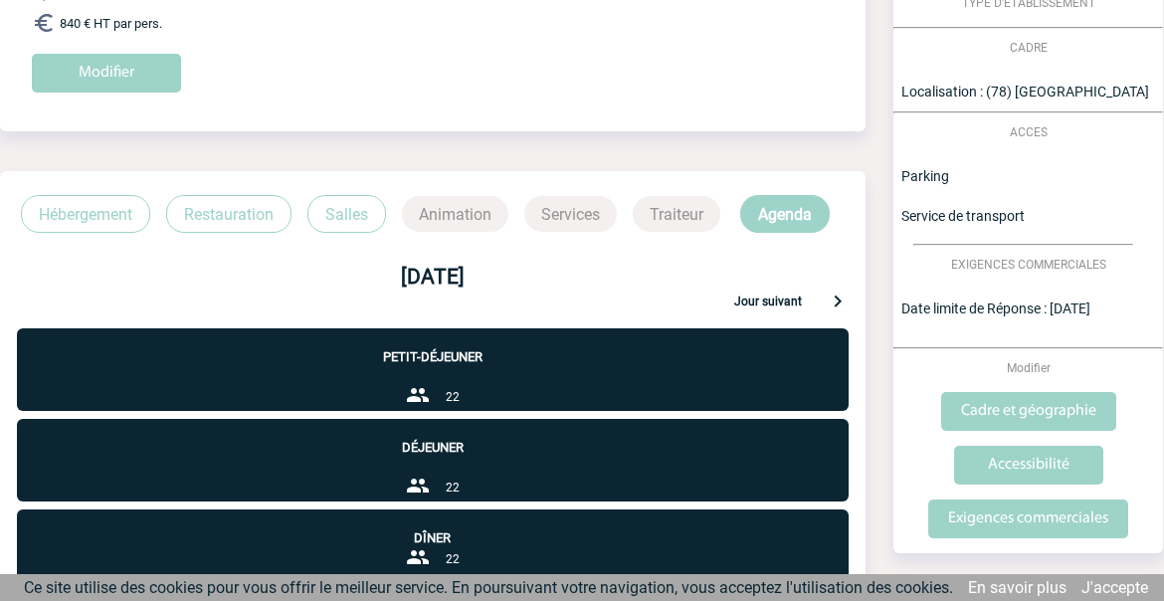
scroll to position [384, 0]
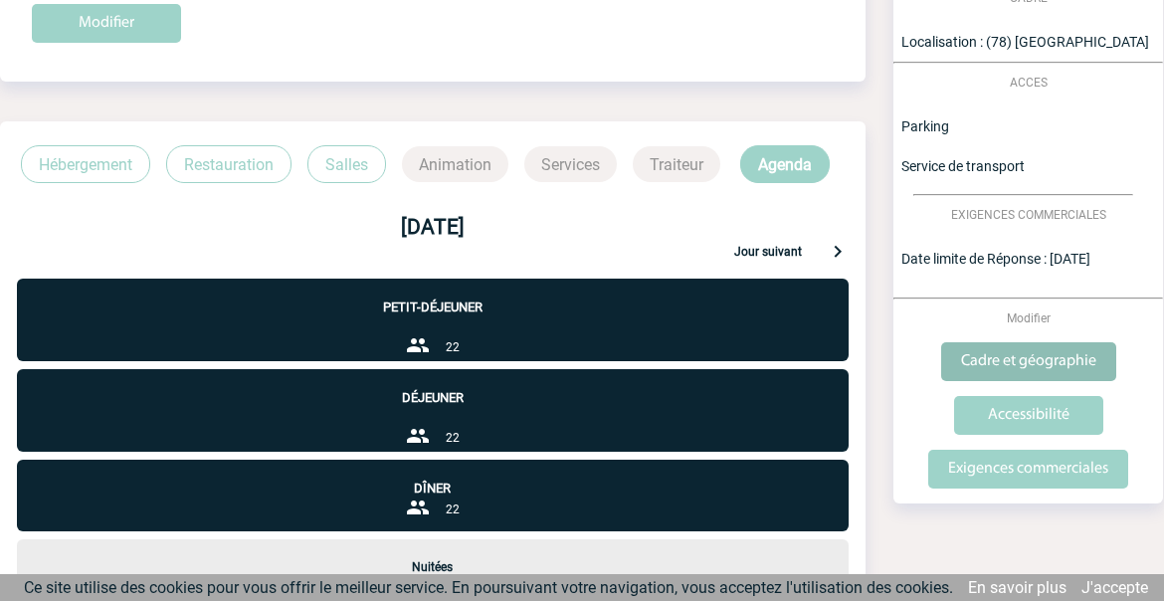
click at [974, 370] on input "Cadre et géographie" at bounding box center [1028, 361] width 175 height 39
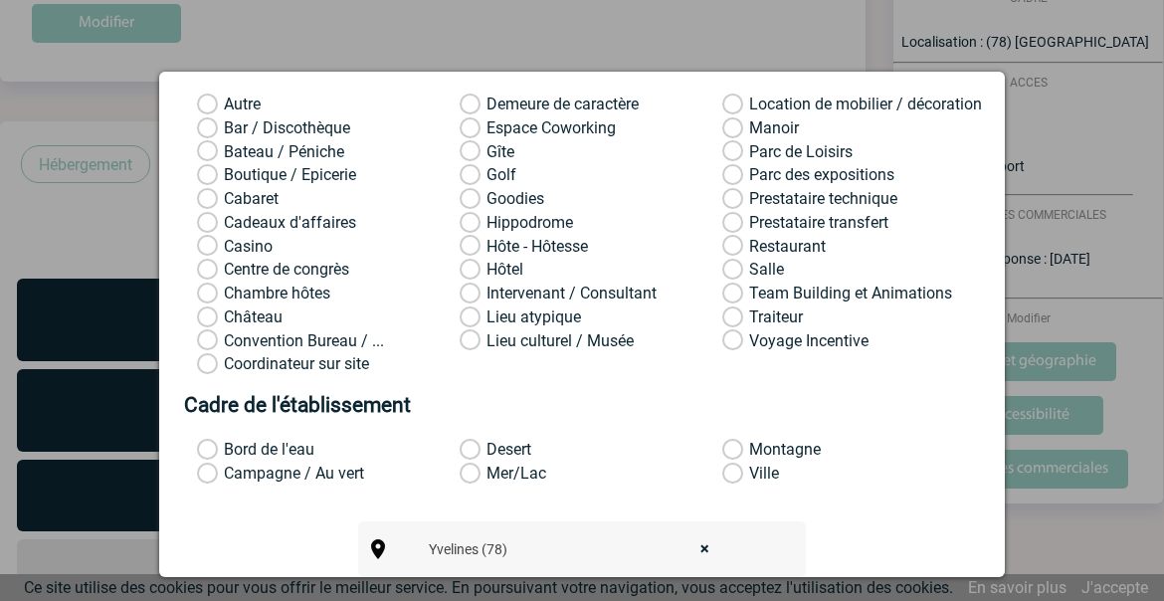
scroll to position [265, 0]
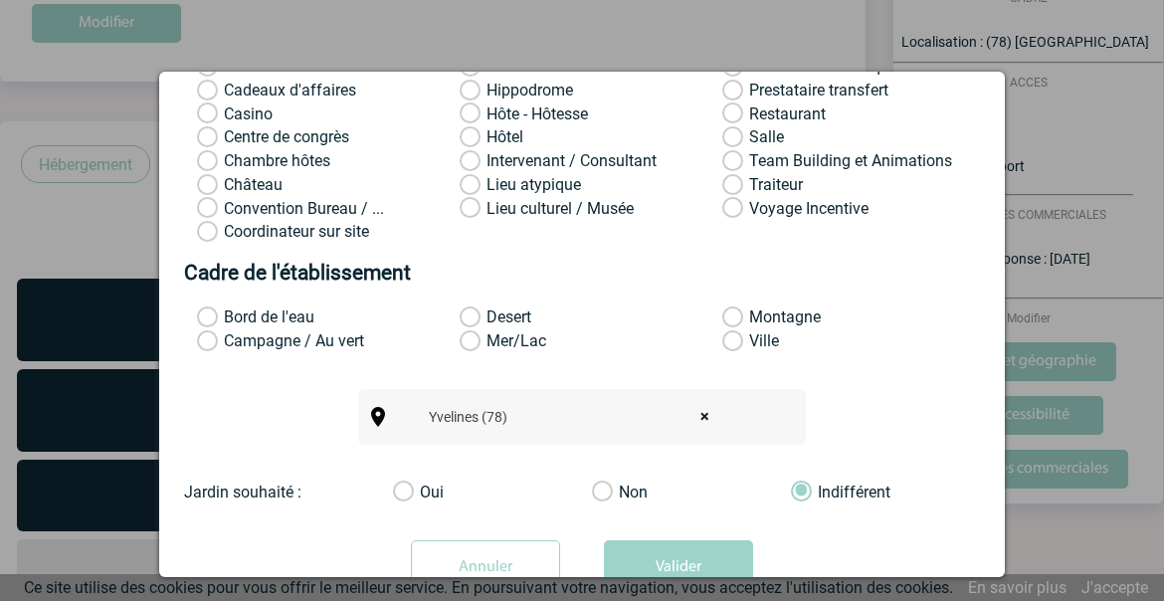
click at [249, 351] on label "Campagne / Au vert" at bounding box center [223, 341] width 53 height 20
click at [0, 0] on input "Campagne / Au vert" at bounding box center [0, 0] width 0 height 0
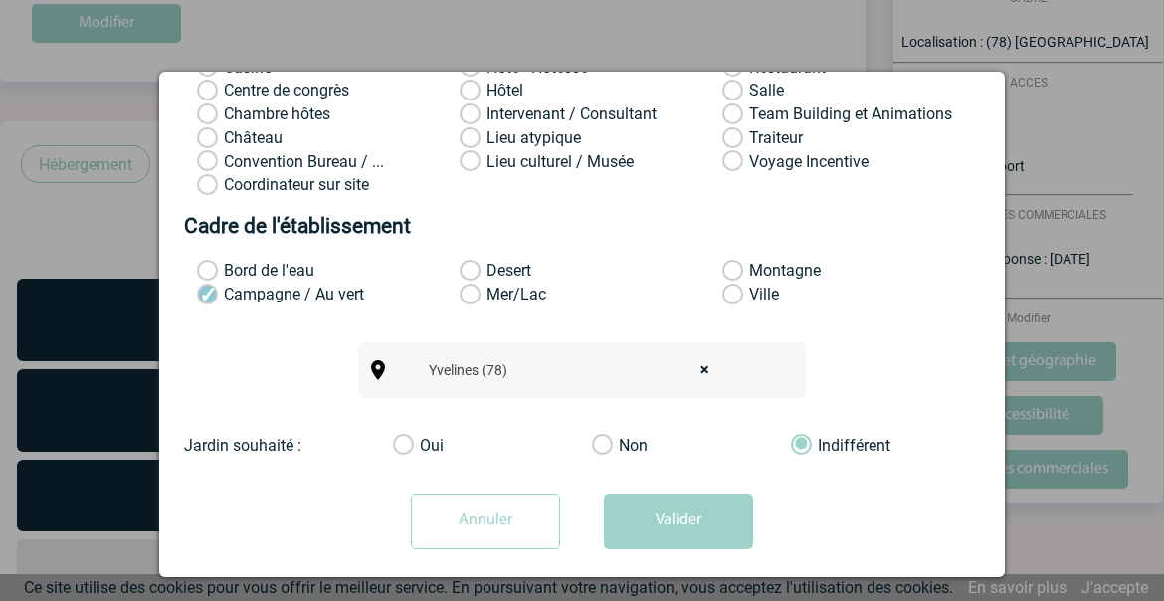
scroll to position [339, 0]
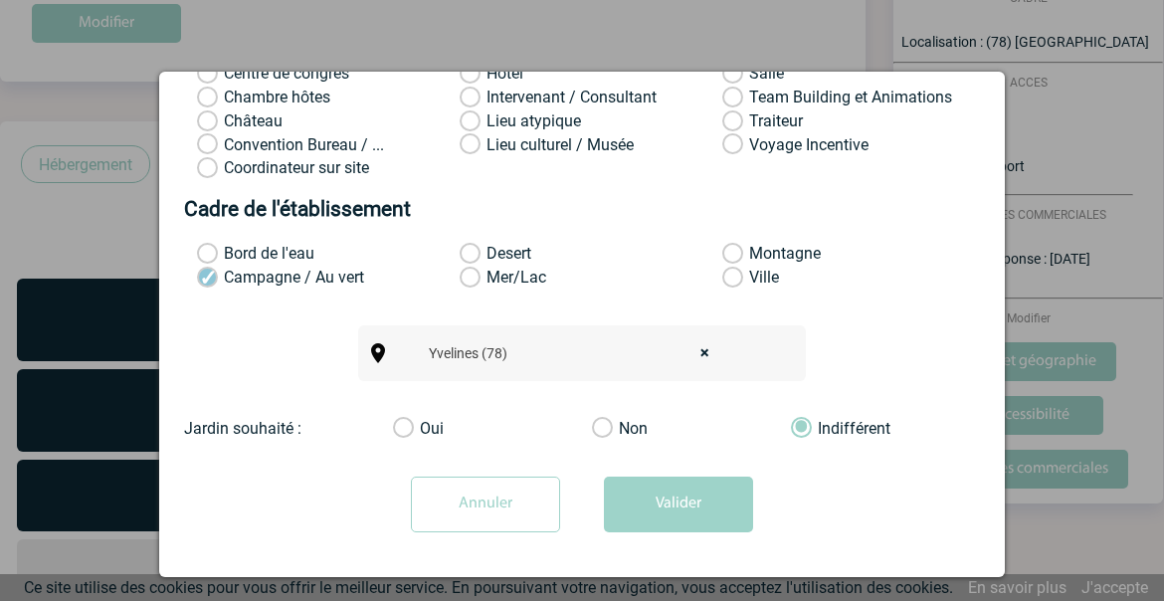
click at [395, 428] on label "Oui" at bounding box center [413, 429] width 40 height 20
click at [0, 0] on input "Oui" at bounding box center [0, 0] width 0 height 0
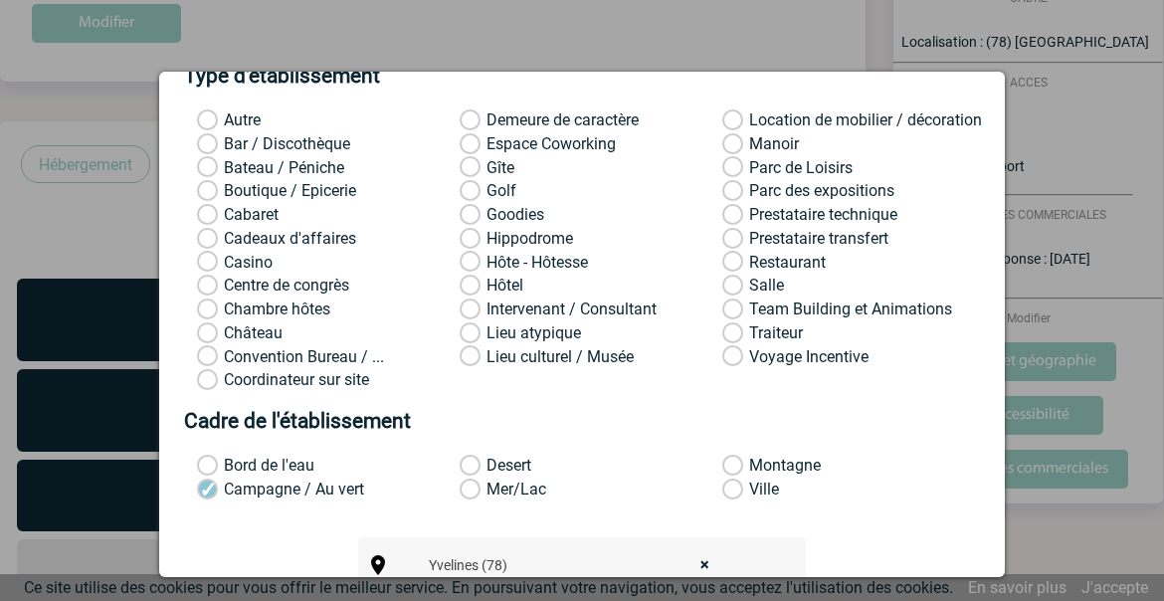
scroll to position [74, 0]
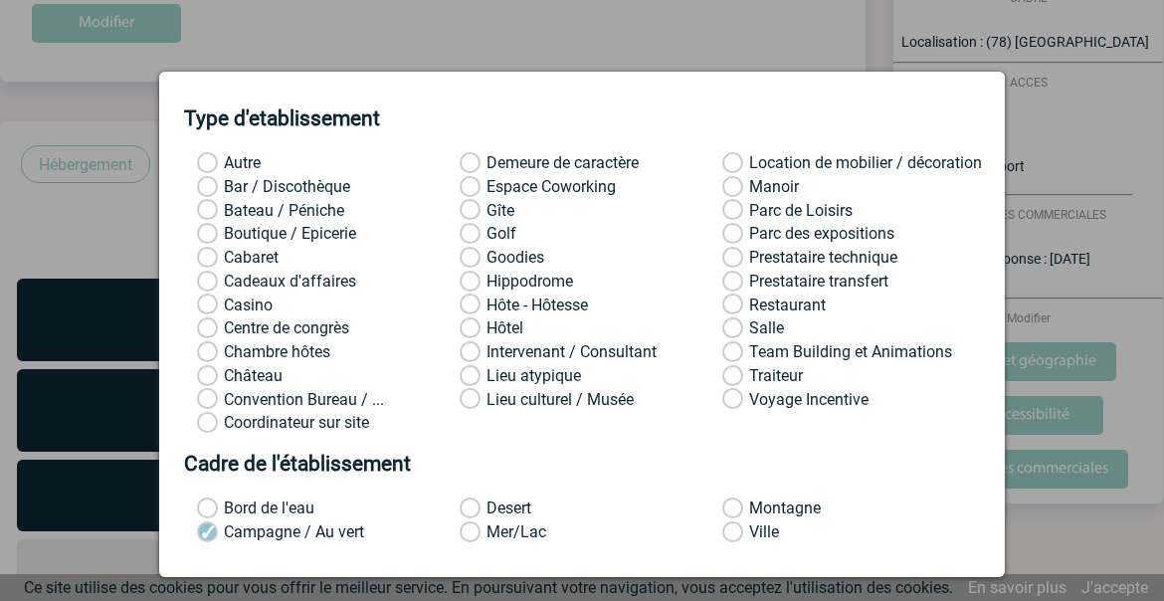
click at [785, 352] on span "Team Building et Animations" at bounding box center [850, 351] width 203 height 19
click at [0, 0] on input "Team Building et Animations" at bounding box center [0, 0] width 0 height 0
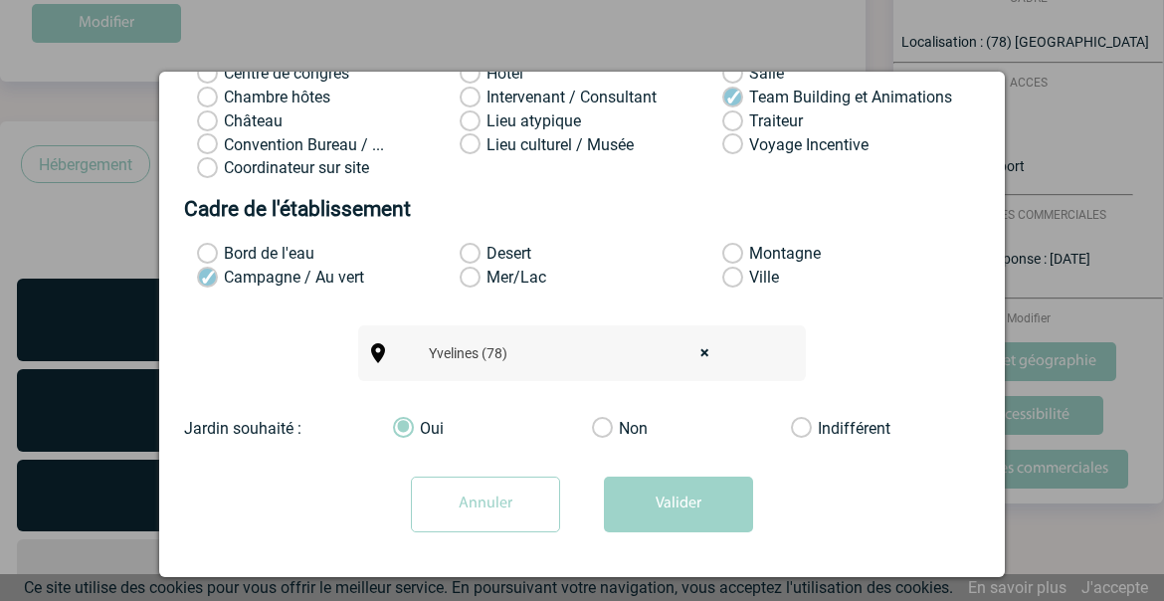
scroll to position [516, 0]
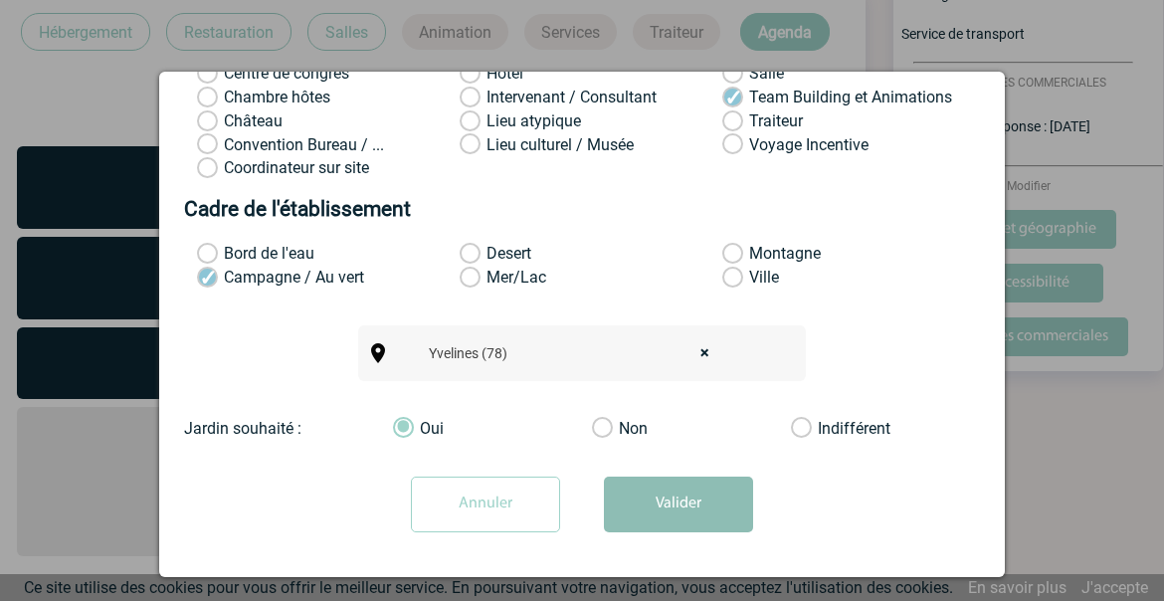
click at [652, 491] on button "Valider" at bounding box center [678, 504] width 149 height 56
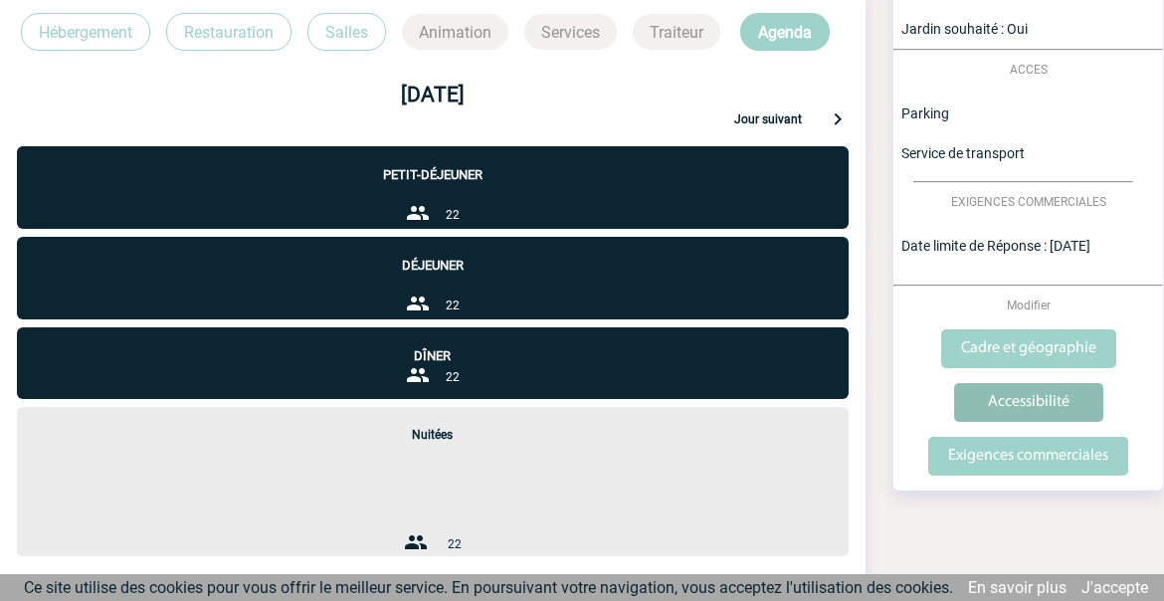
click at [1018, 402] on input "Accessibilité" at bounding box center [1028, 402] width 149 height 39
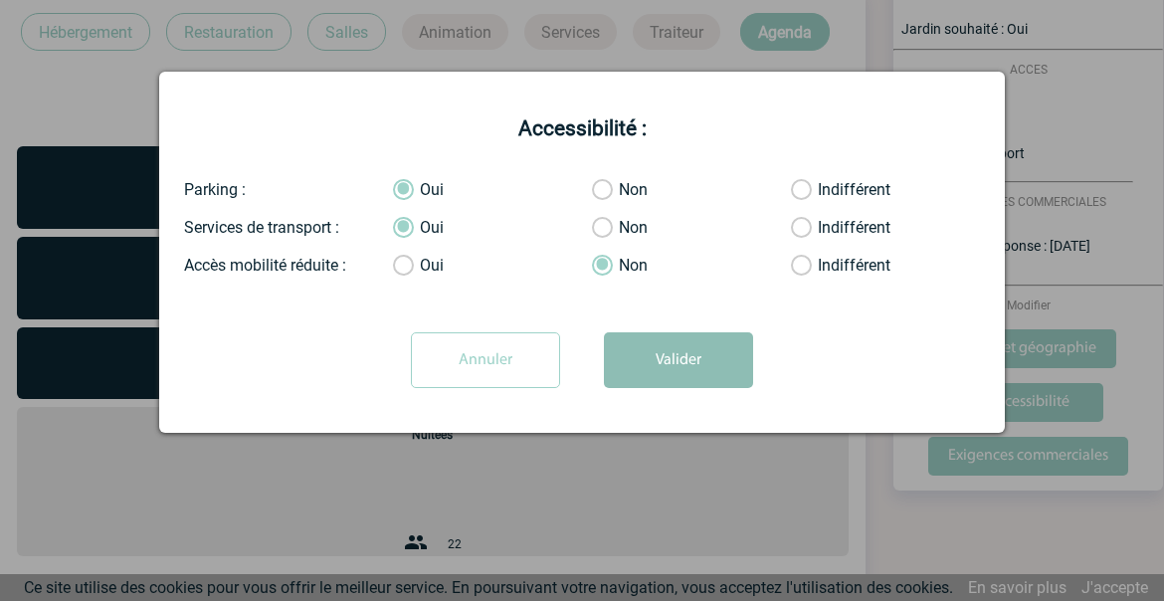
click at [707, 371] on button "Valider" at bounding box center [678, 360] width 149 height 56
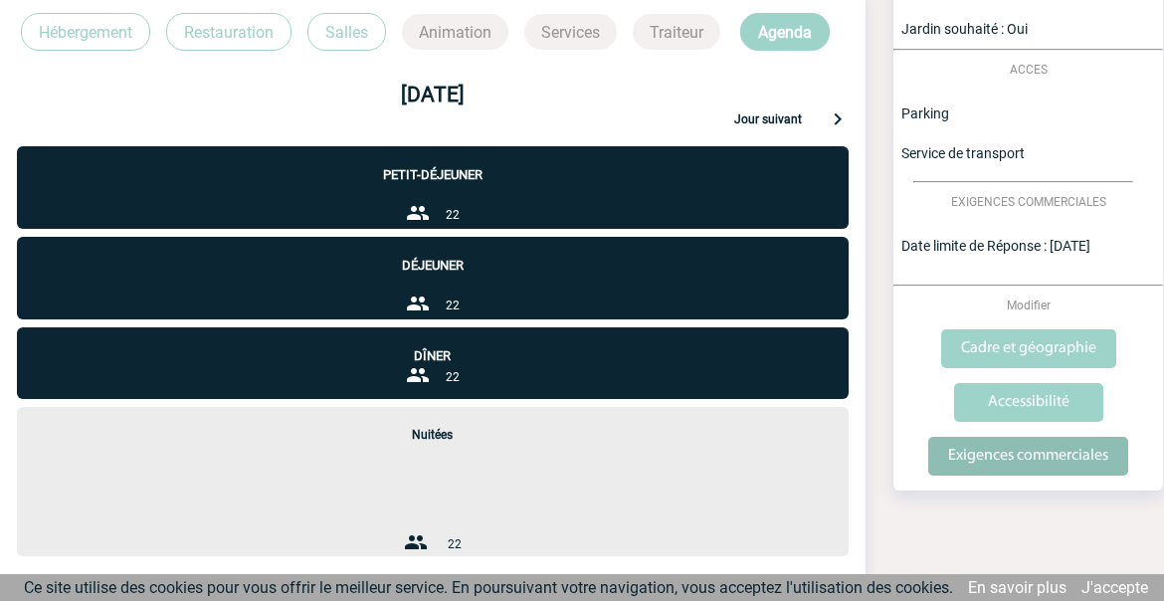
click at [1025, 461] on body "Angélique BIROT AB Accueil Mes événements" at bounding box center [582, 107] width 1164 height 1247
click at [1025, 458] on input "Exigences commerciales" at bounding box center [1028, 456] width 200 height 39
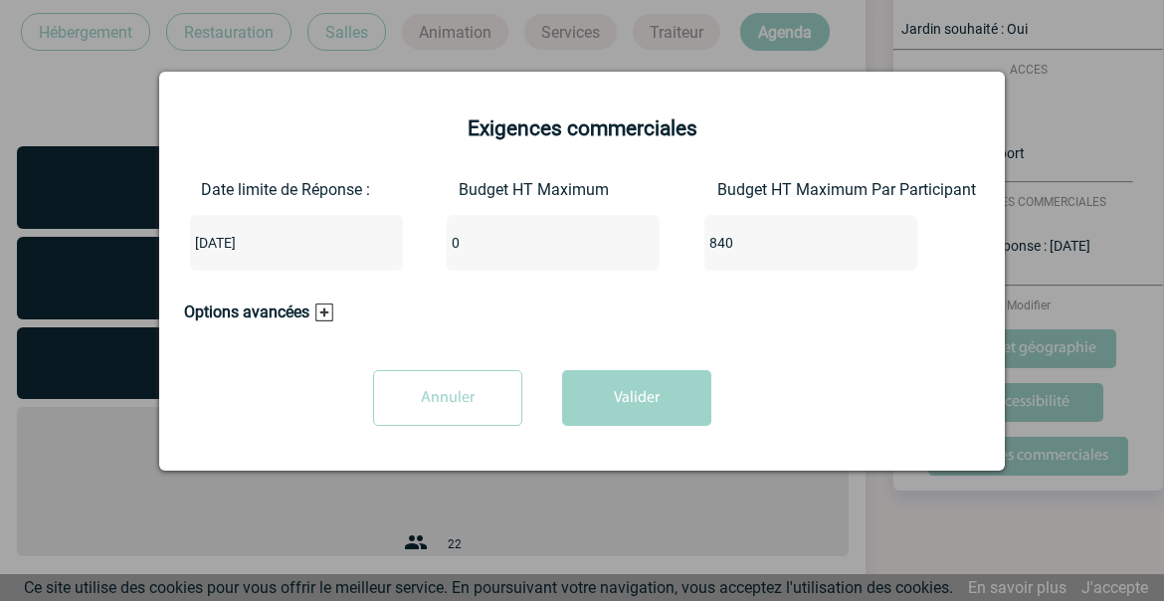
click at [319, 314] on h3 "Options avancées" at bounding box center [258, 311] width 149 height 19
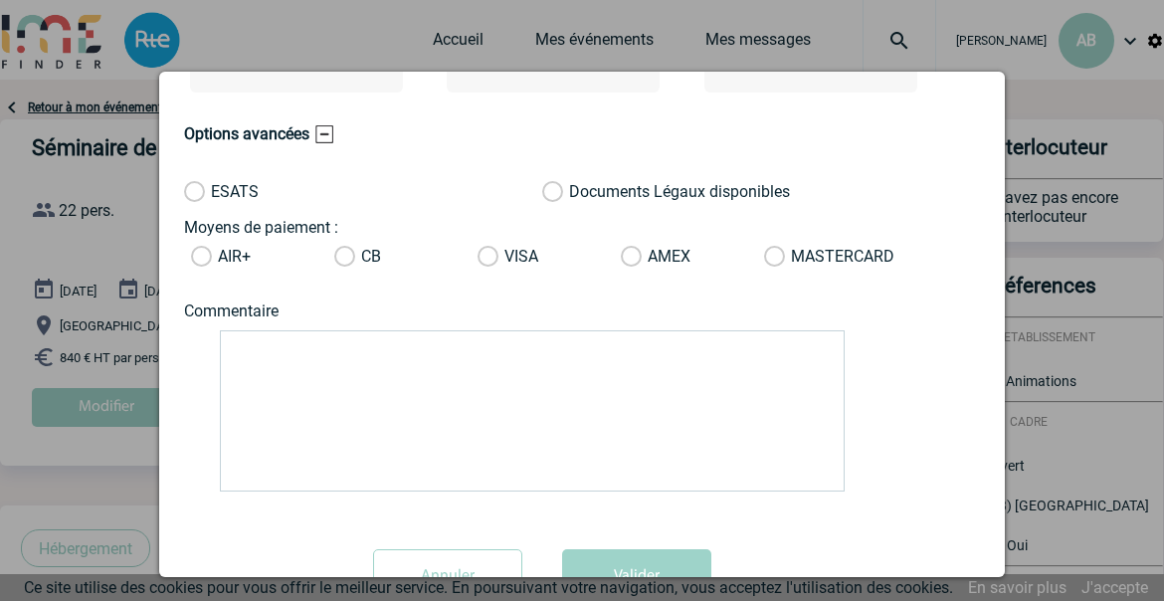
scroll to position [224, 0]
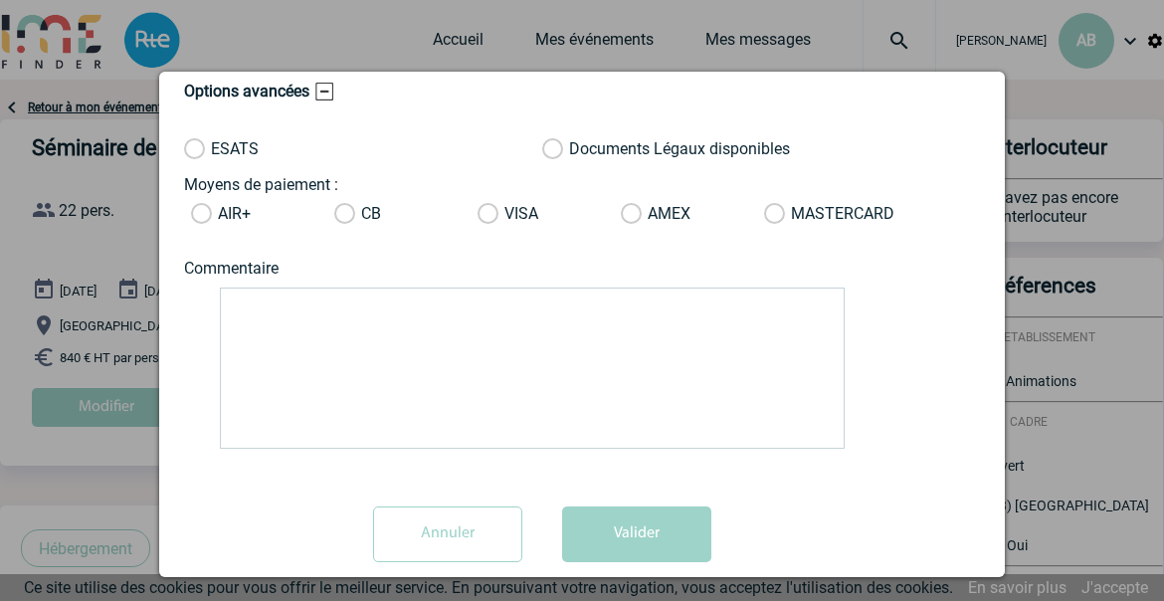
click at [469, 512] on input "Annuler" at bounding box center [447, 534] width 149 height 56
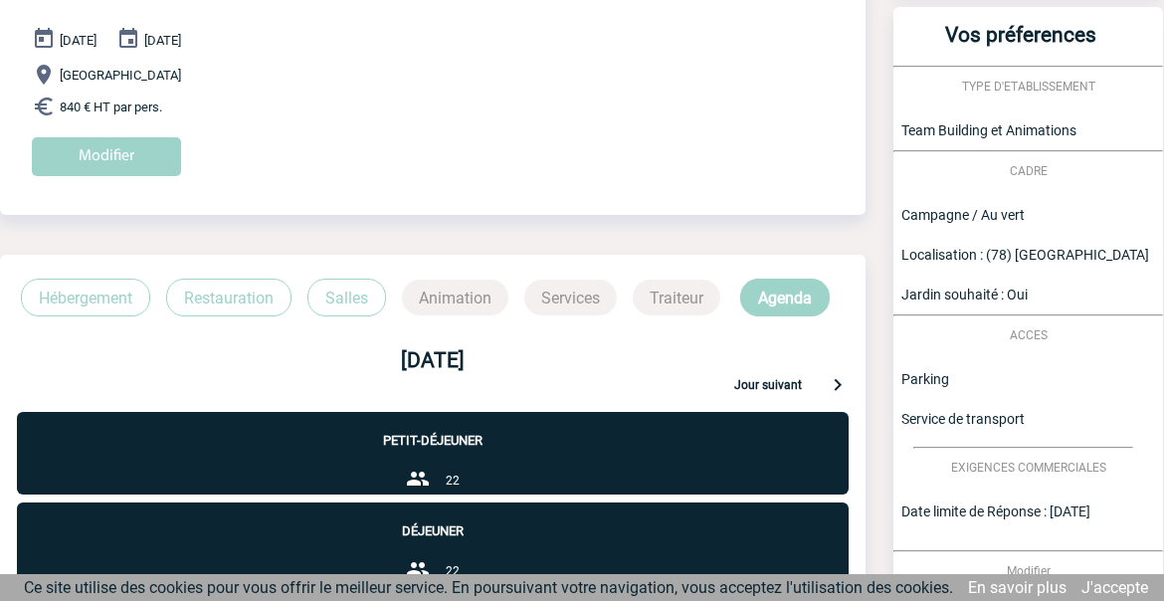
scroll to position [0, 0]
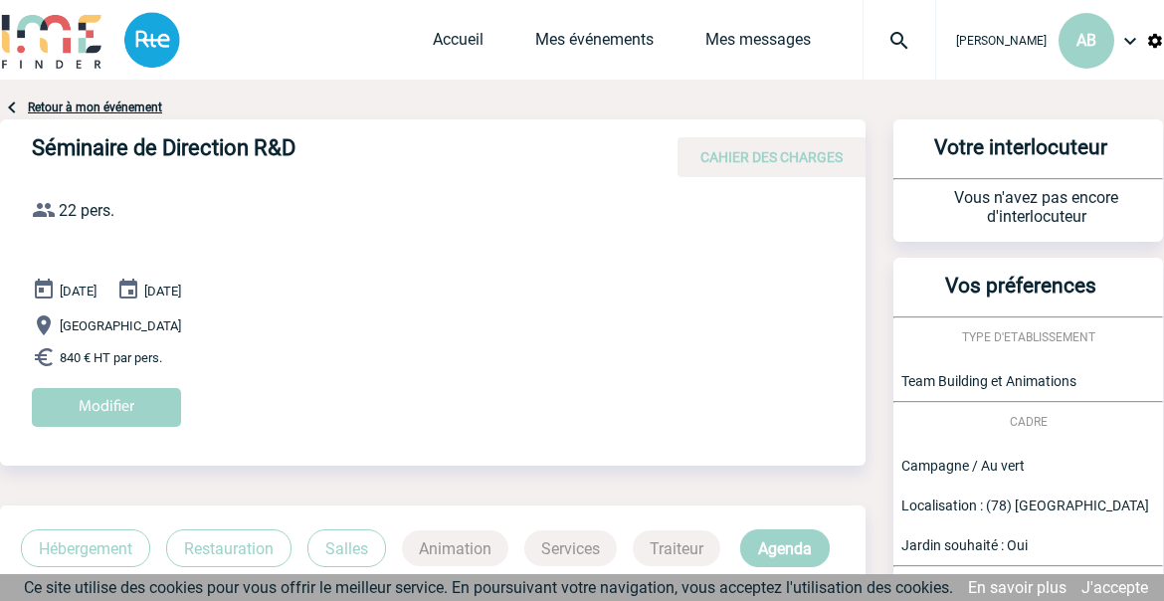
click at [55, 98] on div "Retour à mon événement" at bounding box center [582, 107] width 1164 height 24
click at [56, 107] on link "Retour à mon événement" at bounding box center [95, 107] width 134 height 14
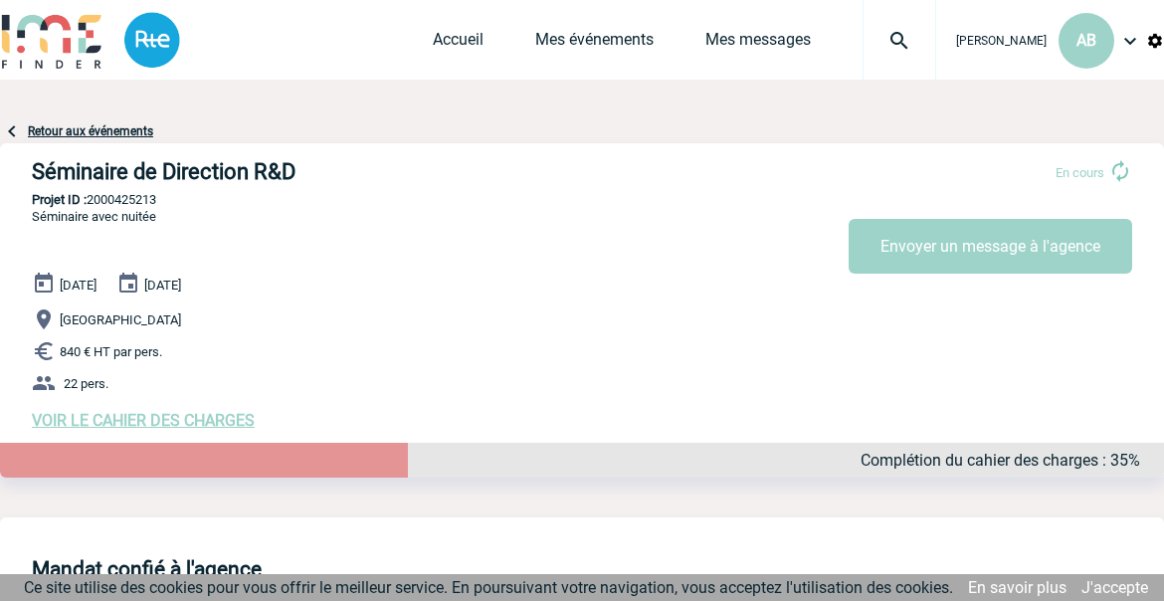
click at [226, 430] on span "VOIR LE CAHIER DES CHARGES" at bounding box center [143, 420] width 223 height 19
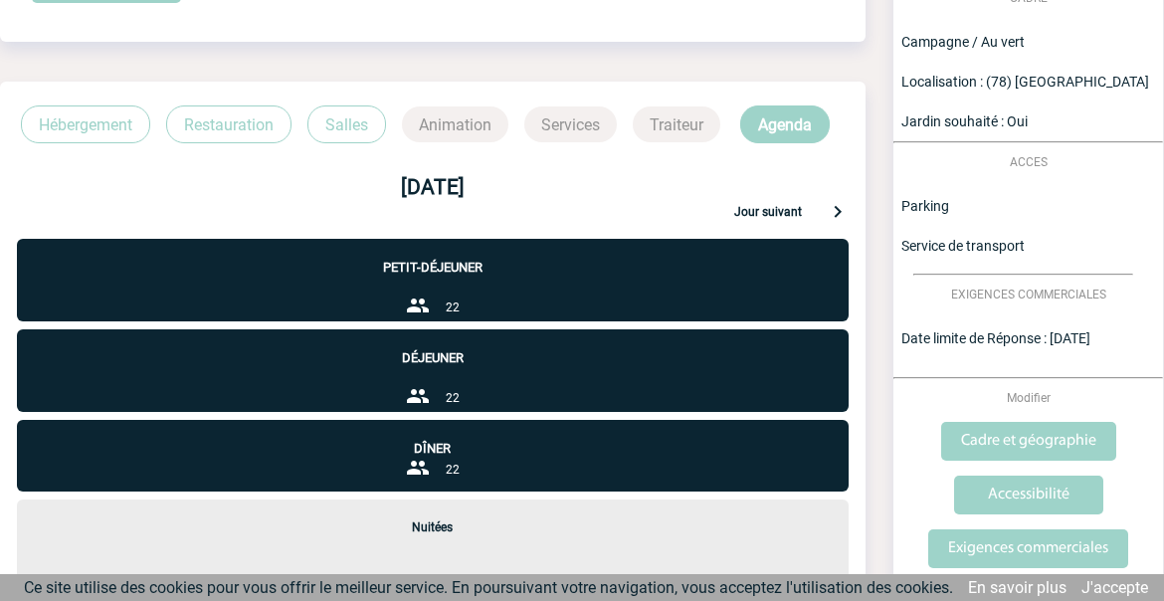
scroll to position [384, 0]
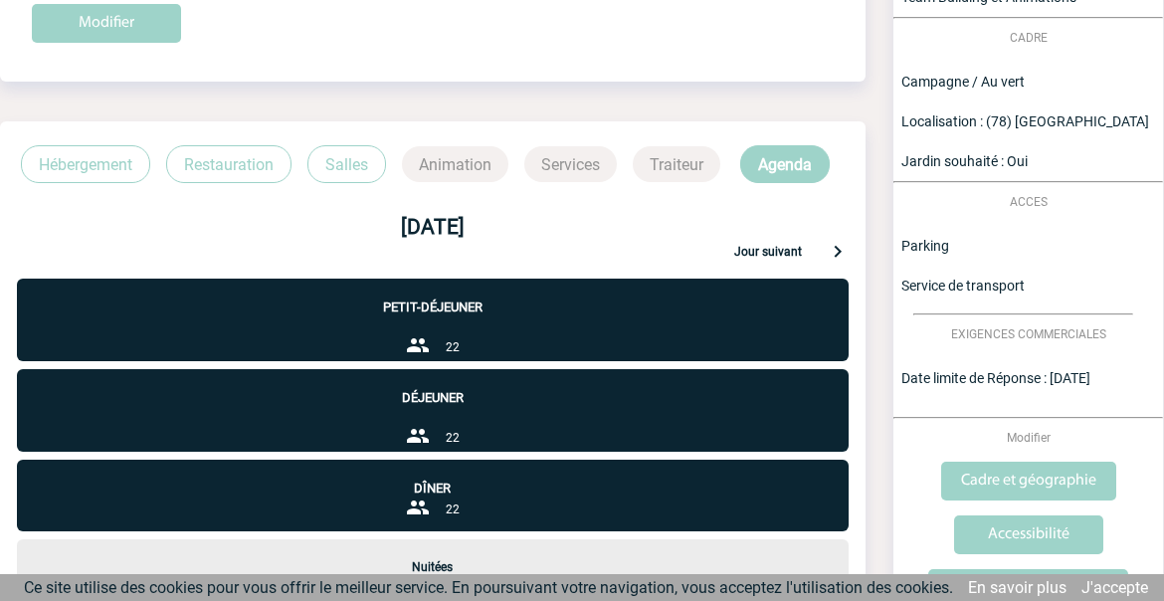
click at [254, 171] on p "Restauration" at bounding box center [228, 164] width 125 height 38
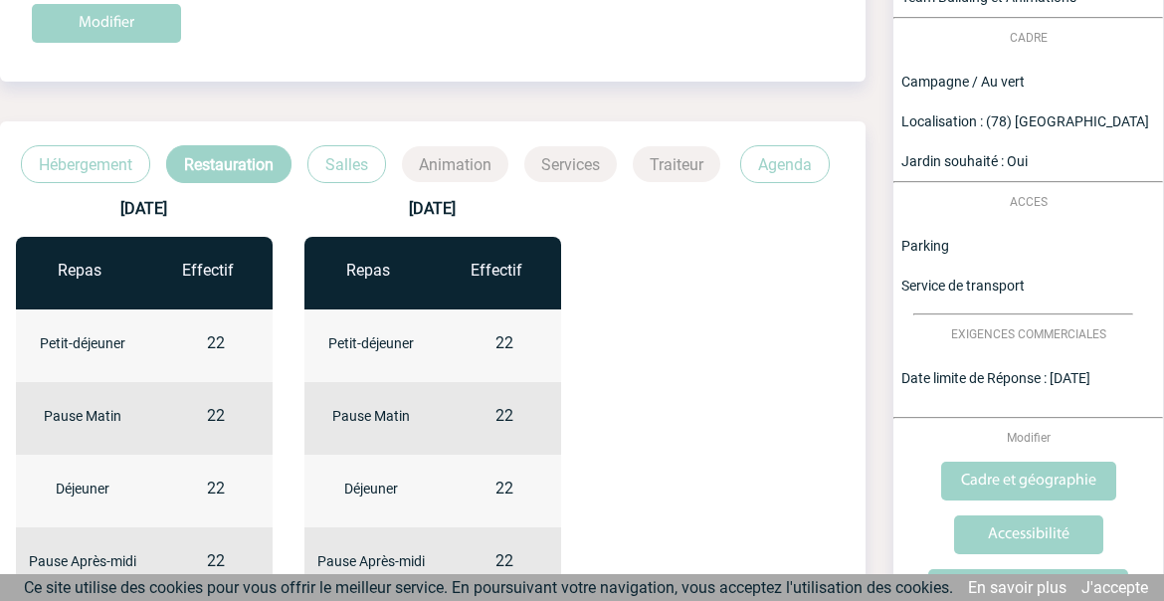
click at [299, 175] on div "Hébergement Restauration Salles Animation Services Traiteur Agenda" at bounding box center [432, 164] width 865 height 38
click at [336, 176] on p "Salles" at bounding box center [346, 164] width 79 height 38
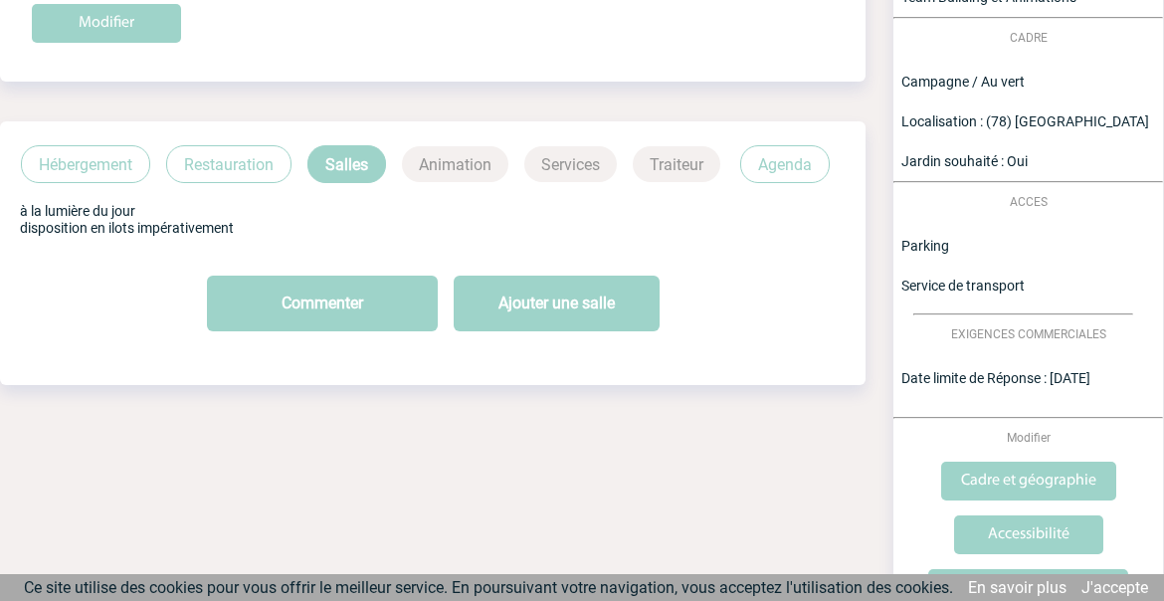
click at [122, 165] on p "Hébergement" at bounding box center [85, 164] width 129 height 38
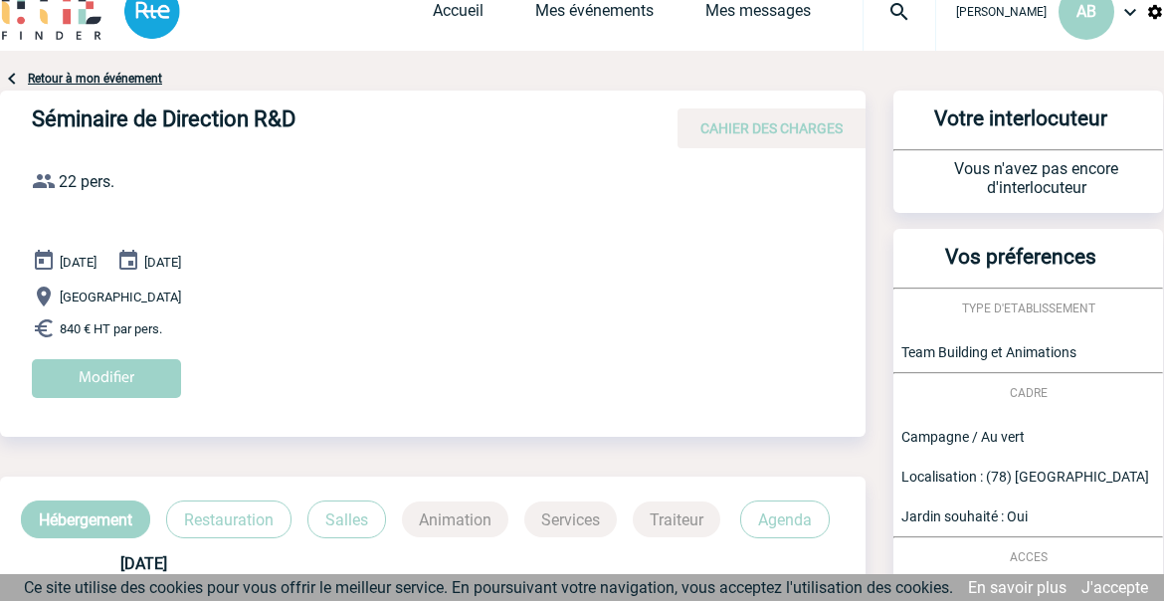
scroll to position [0, 0]
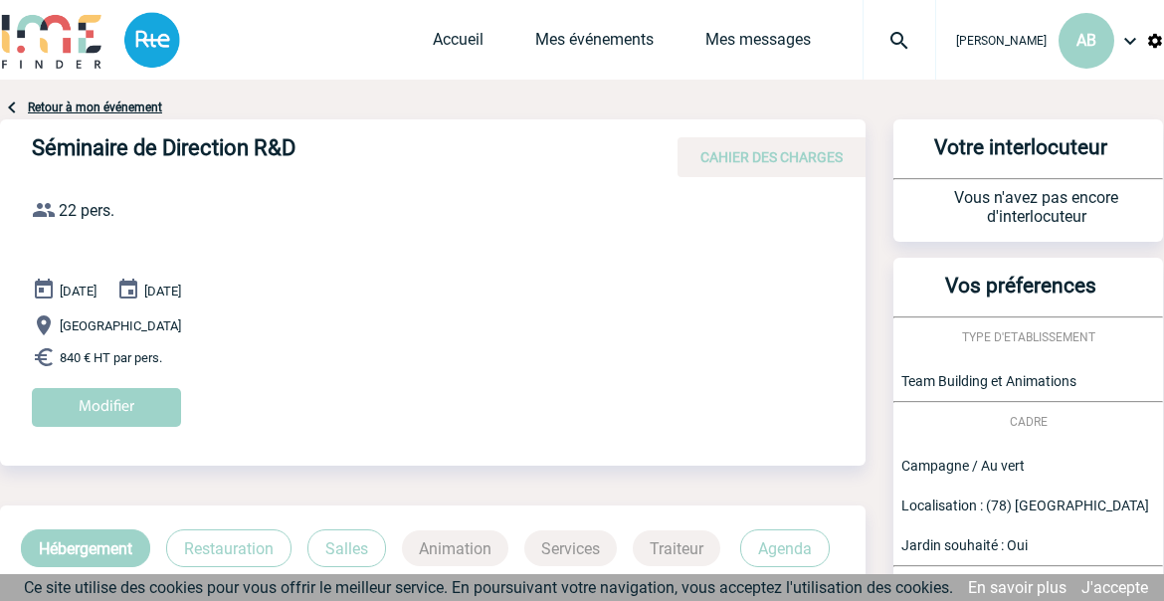
click at [709, 164] on span "CAHIER DES CHARGES" at bounding box center [771, 157] width 142 height 16
